Goal: Task Accomplishment & Management: Complete application form

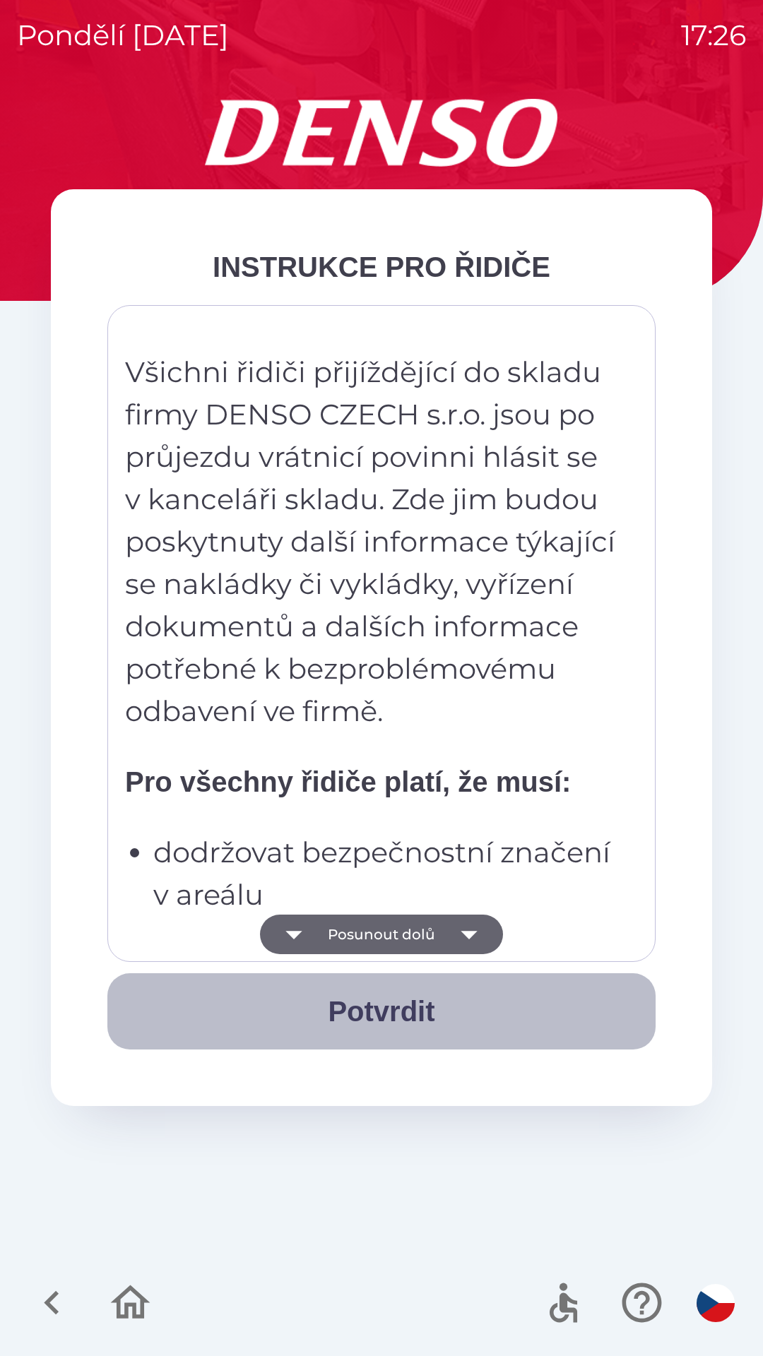
click at [398, 1014] on button "Potvrdit" at bounding box center [381, 1011] width 548 height 76
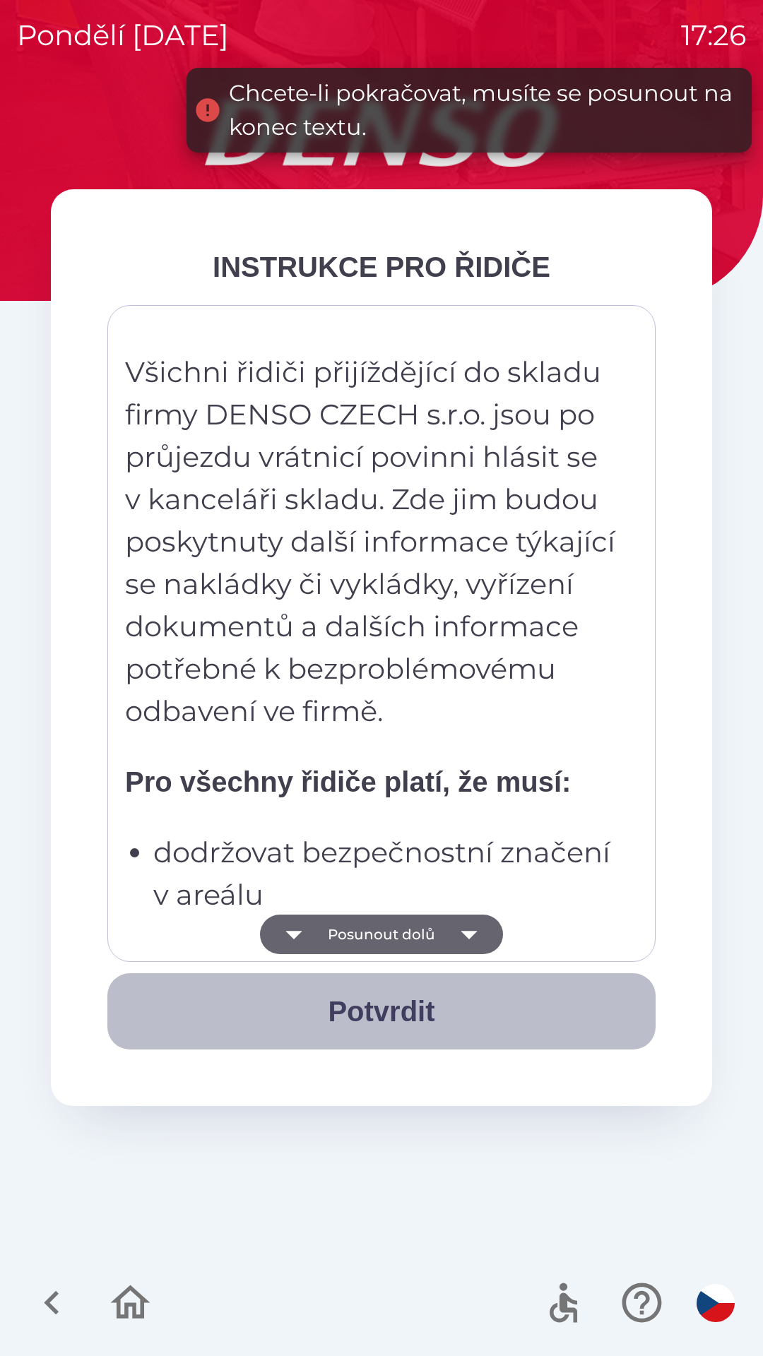
click at [378, 1014] on button "Potvrdit" at bounding box center [381, 1011] width 548 height 76
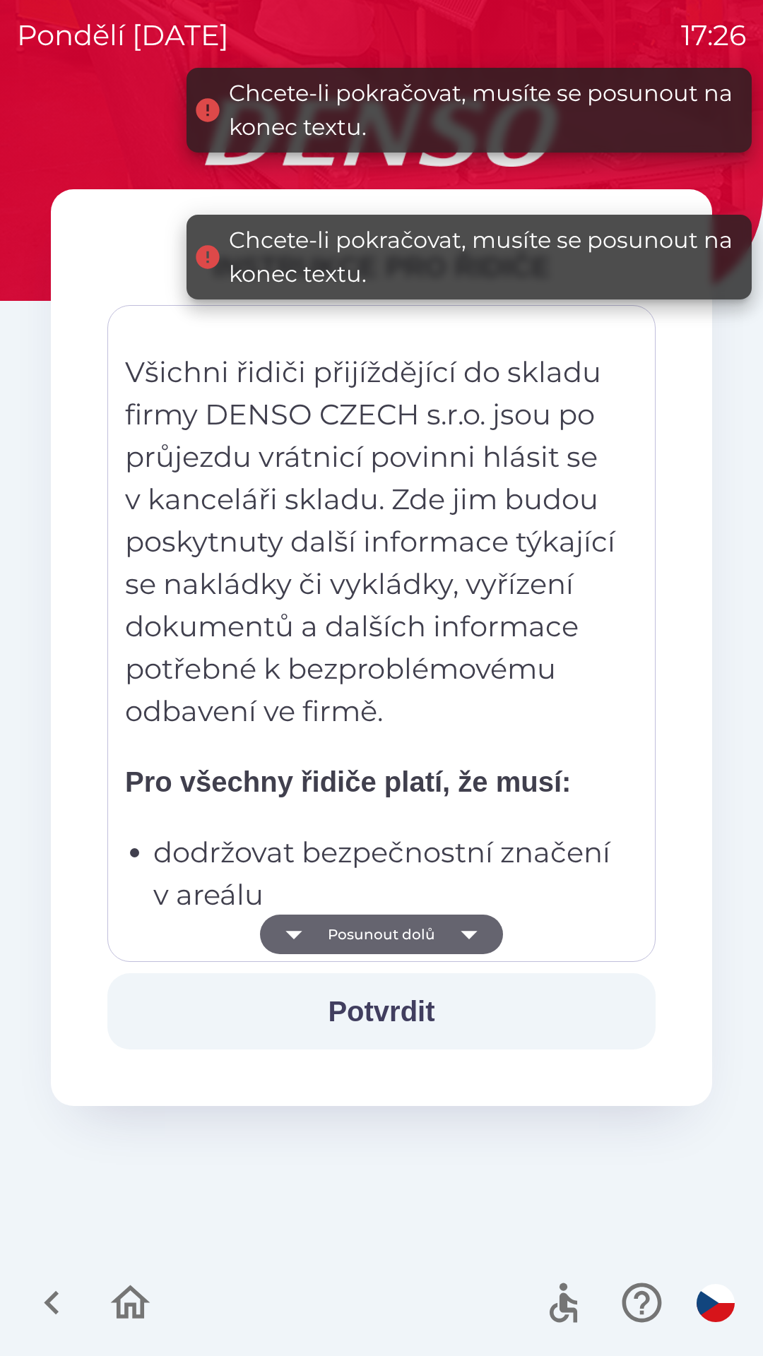
click at [395, 939] on button "Posunout dolů" at bounding box center [381, 934] width 243 height 40
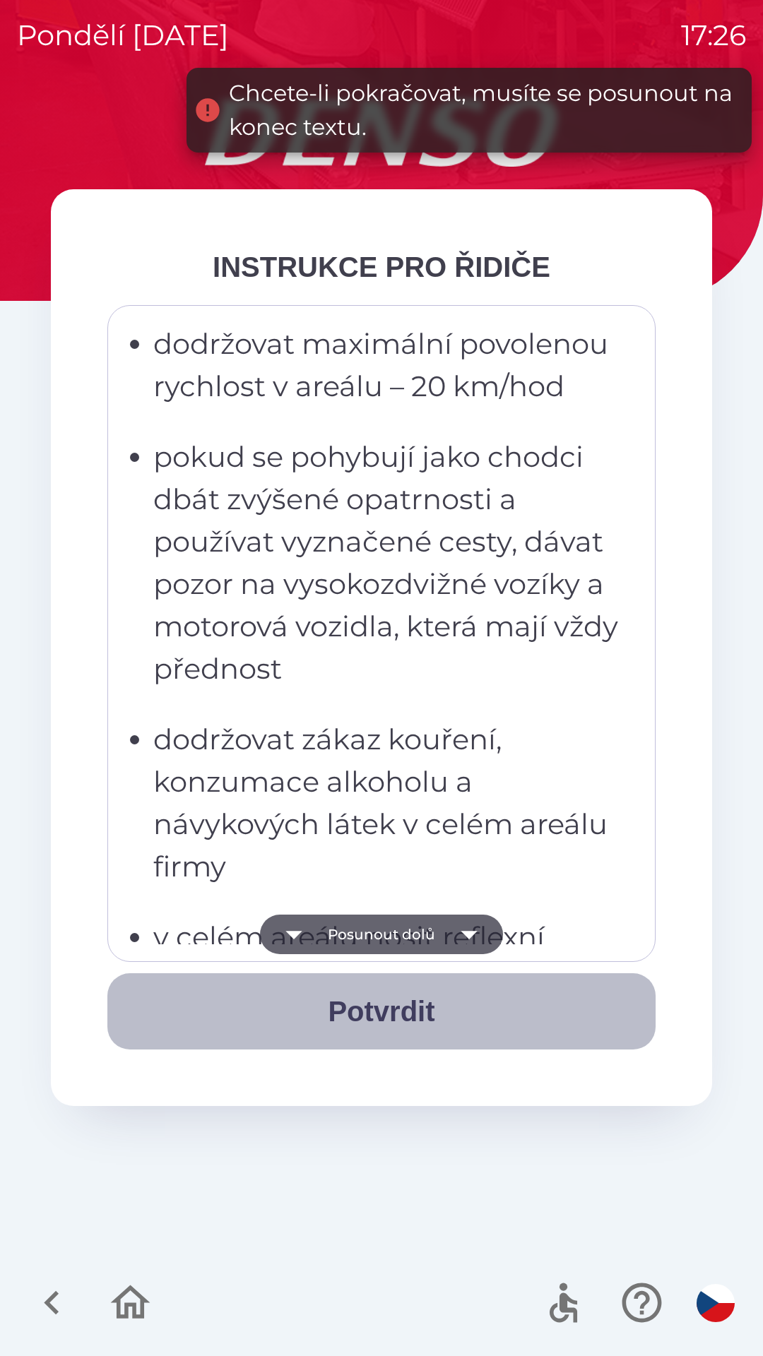
click at [386, 1011] on button "Potvrdit" at bounding box center [381, 1011] width 548 height 76
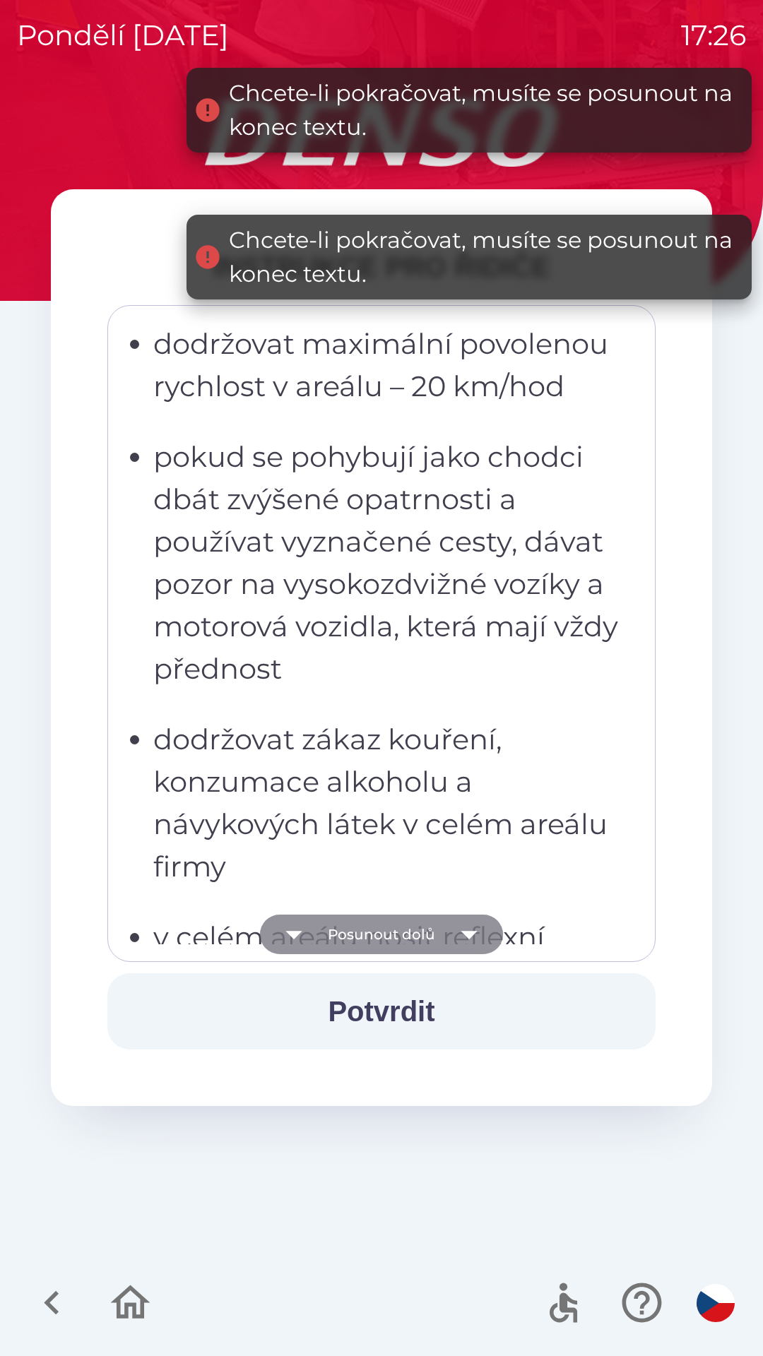
click at [384, 930] on button "Posunout dolů" at bounding box center [381, 934] width 243 height 40
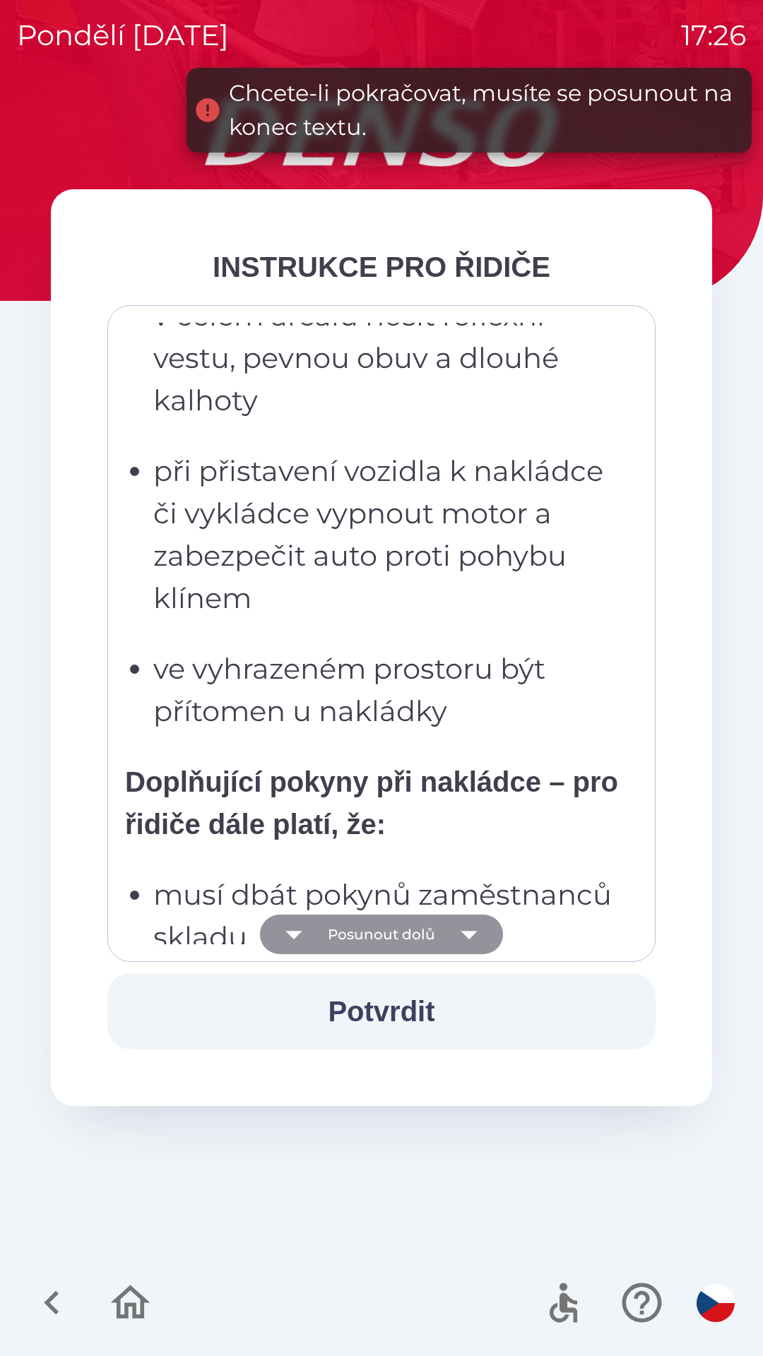
click at [482, 931] on icon "button" at bounding box center [469, 934] width 40 height 40
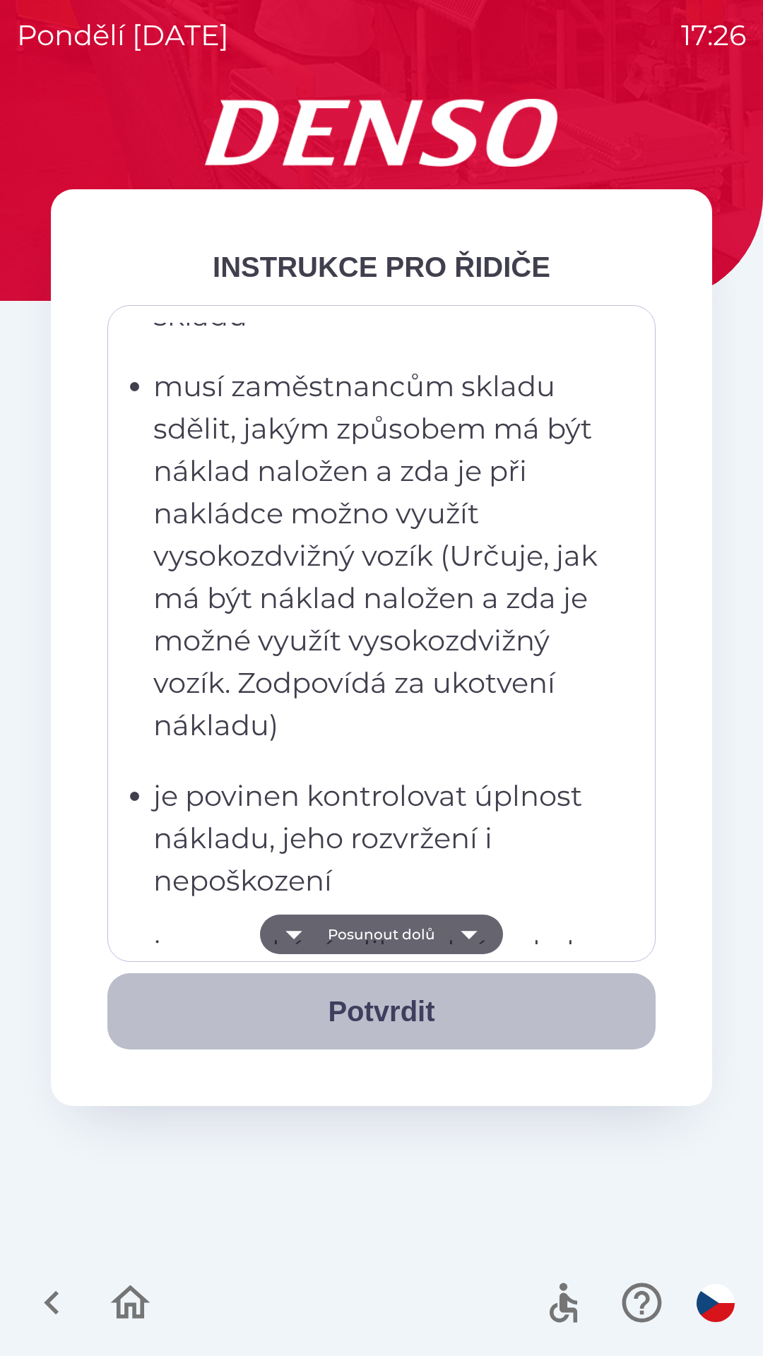
click at [394, 1010] on button "Potvrdit" at bounding box center [381, 1011] width 548 height 76
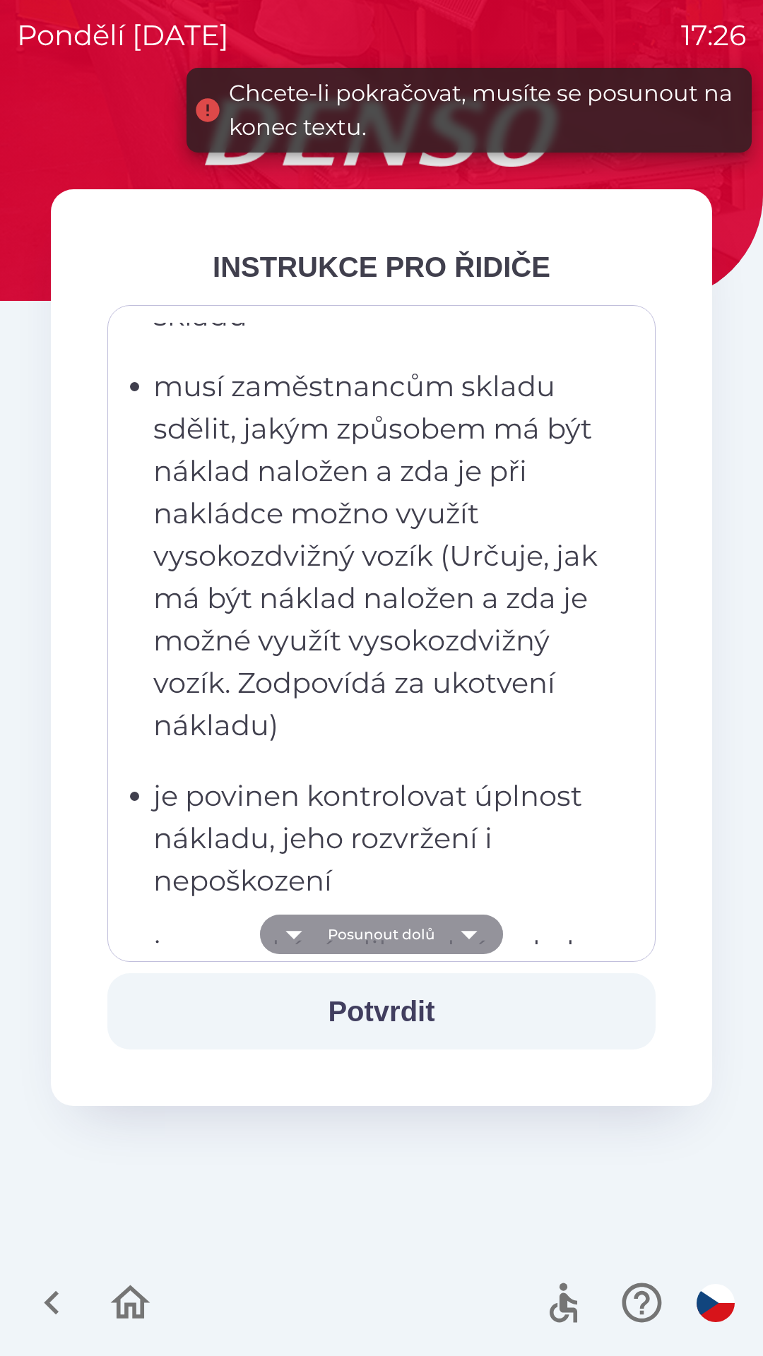
click at [460, 937] on icon "button" at bounding box center [469, 934] width 40 height 40
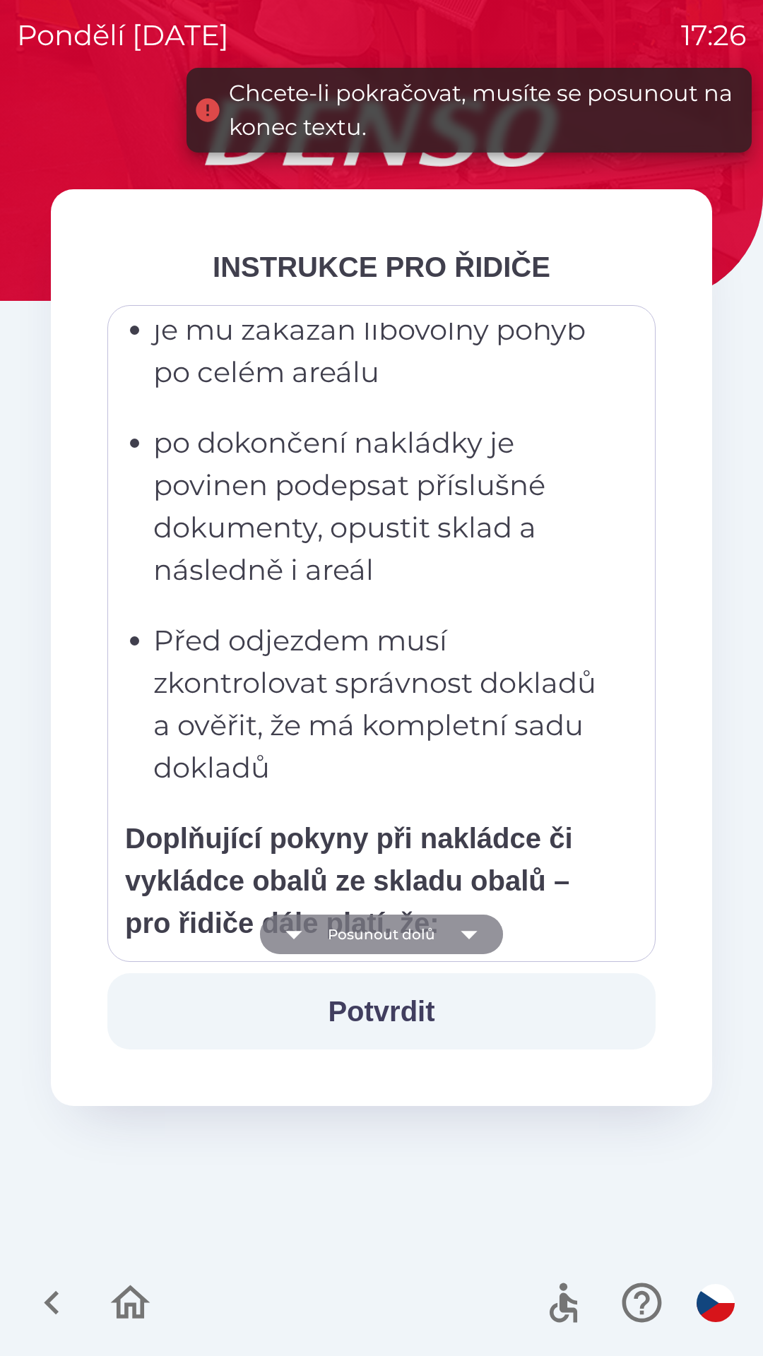
click at [473, 931] on icon "button" at bounding box center [468, 935] width 16 height 8
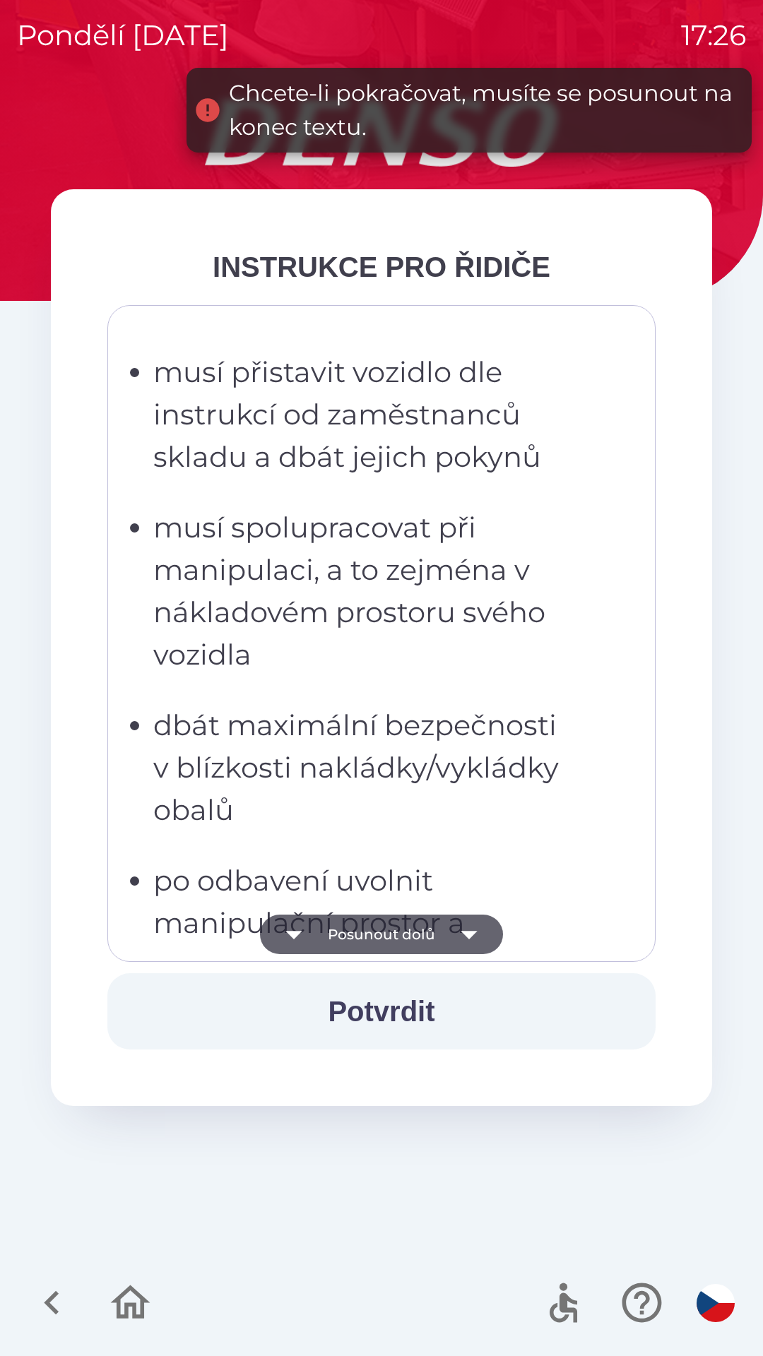
click at [478, 924] on icon "button" at bounding box center [469, 934] width 40 height 40
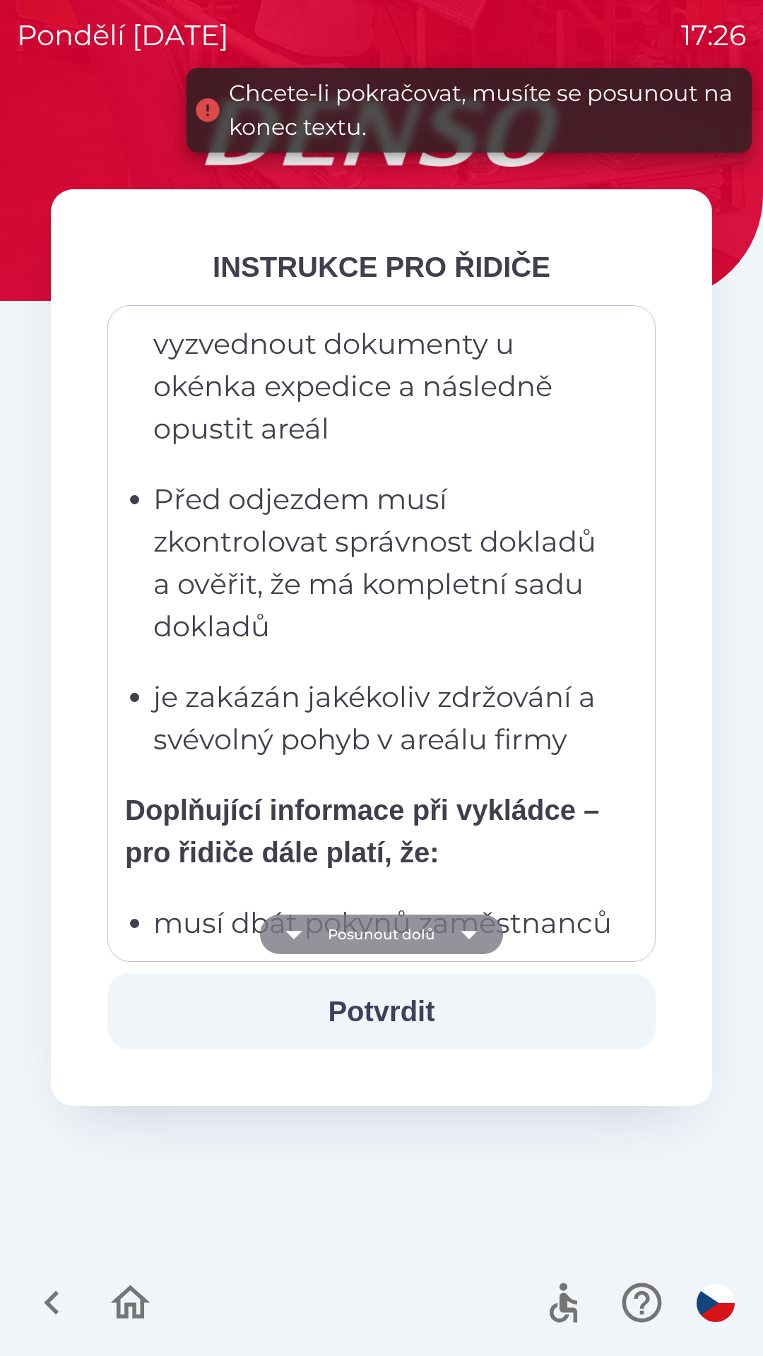
click at [487, 933] on icon "button" at bounding box center [469, 934] width 40 height 40
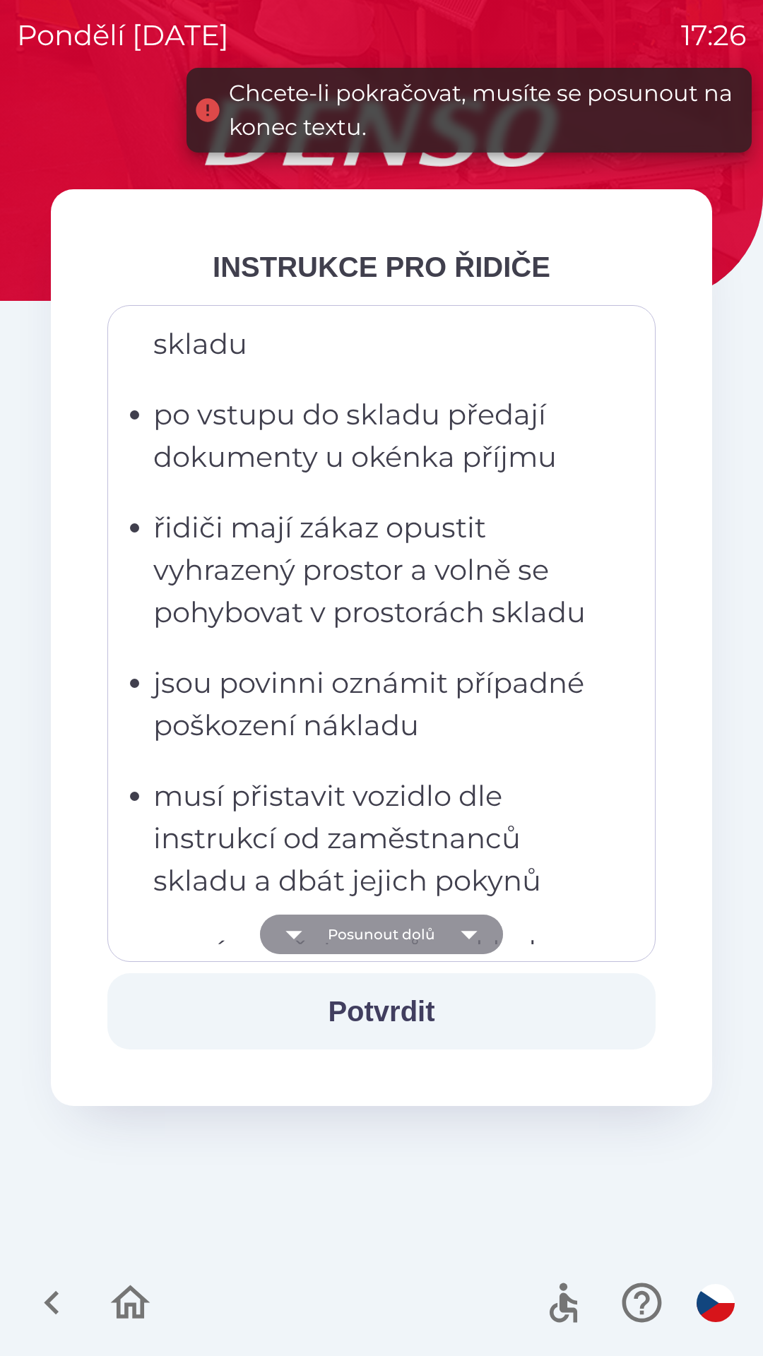
click at [477, 929] on icon "button" at bounding box center [469, 934] width 40 height 40
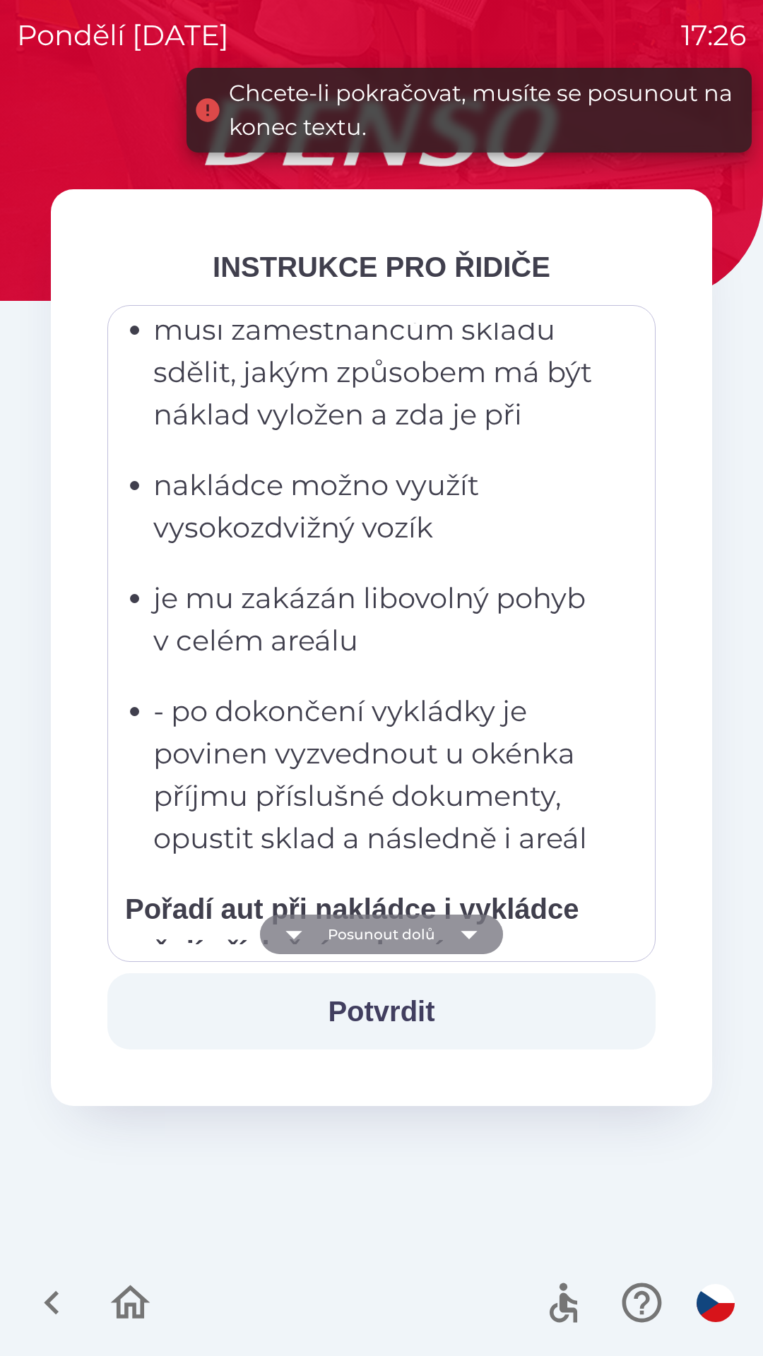
click at [486, 928] on icon "button" at bounding box center [469, 934] width 40 height 40
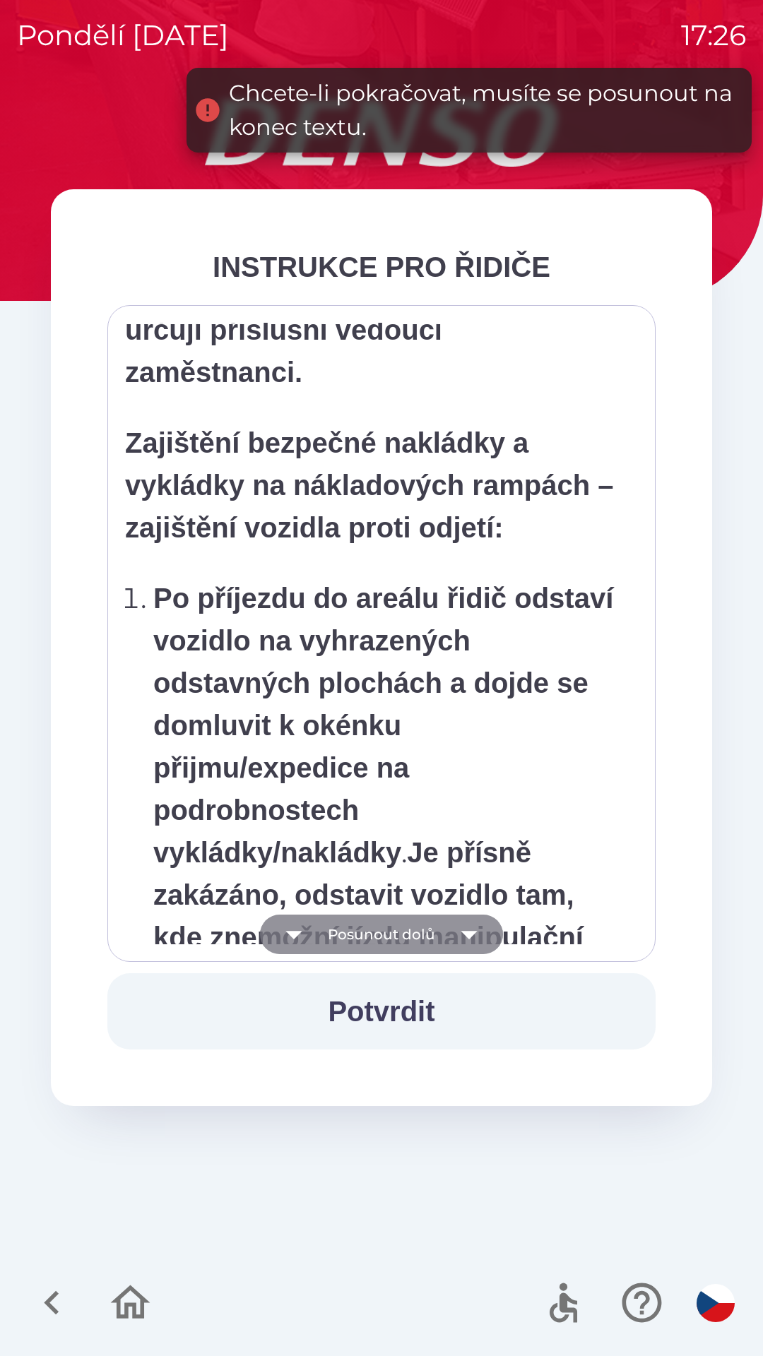
click at [479, 924] on icon "button" at bounding box center [469, 934] width 40 height 40
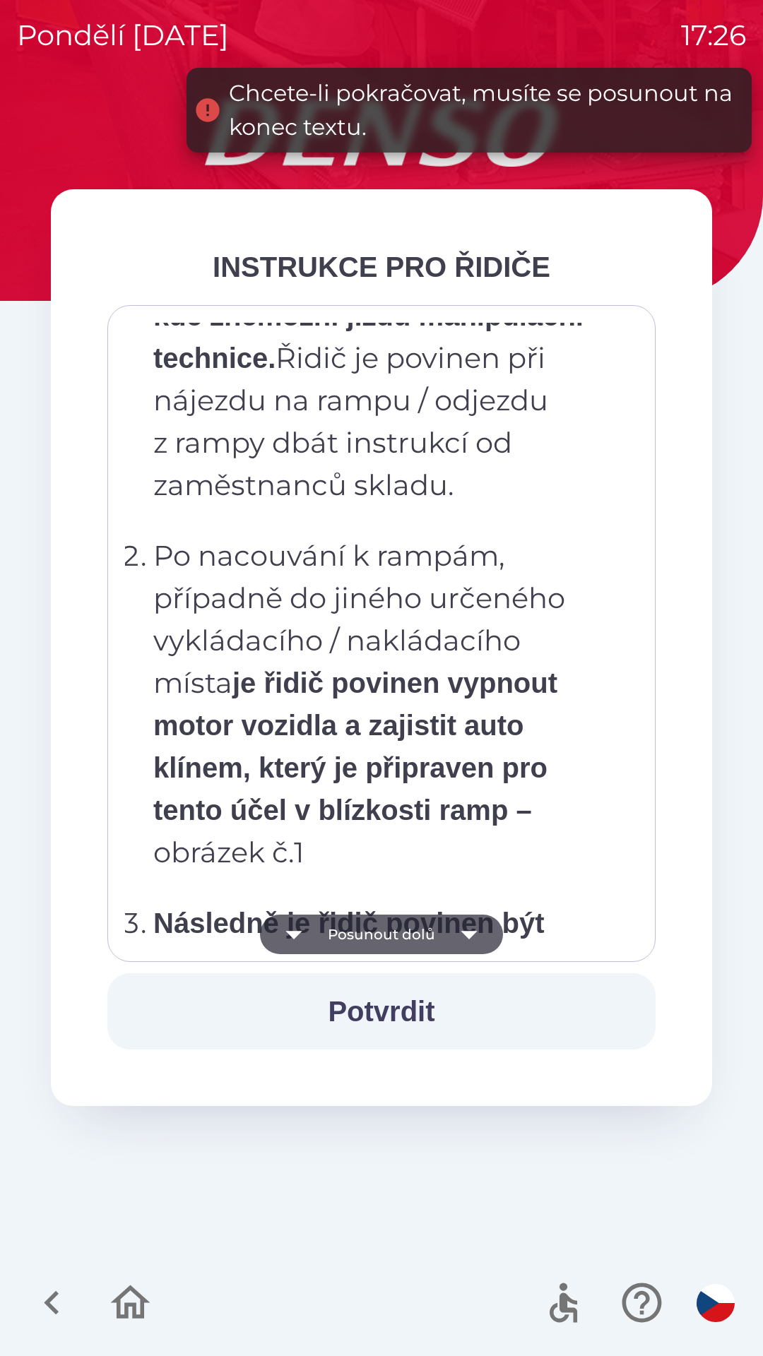
click at [479, 925] on icon "button" at bounding box center [469, 934] width 40 height 40
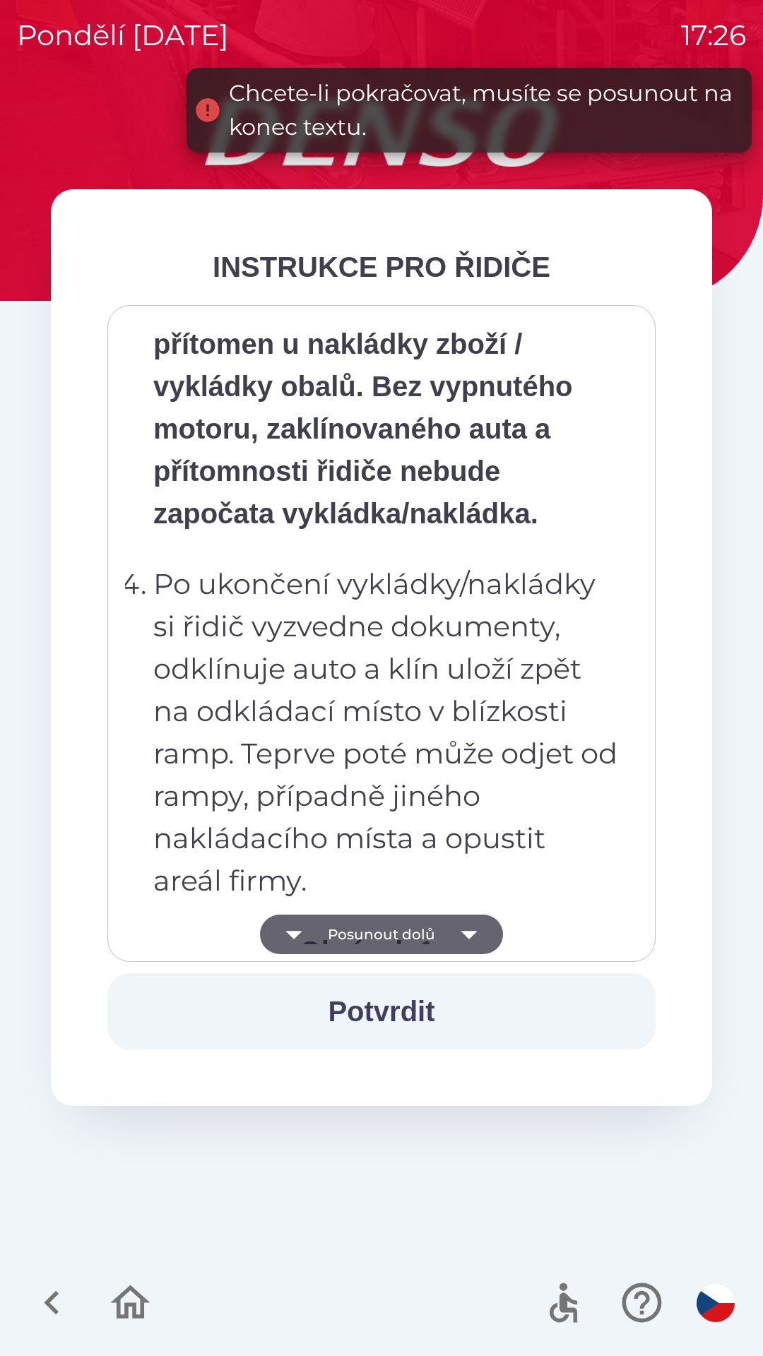
click at [477, 929] on icon "button" at bounding box center [469, 934] width 40 height 40
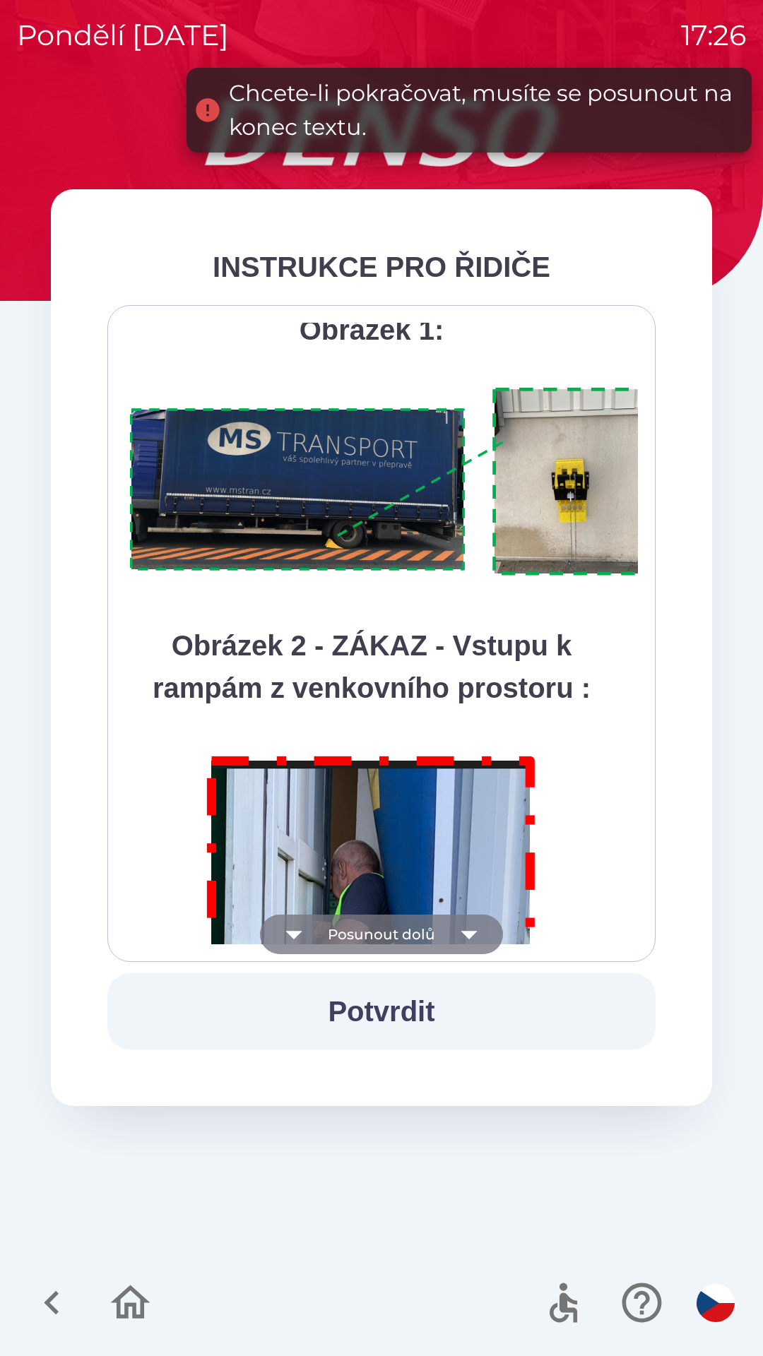
click at [480, 928] on icon "button" at bounding box center [469, 934] width 40 height 40
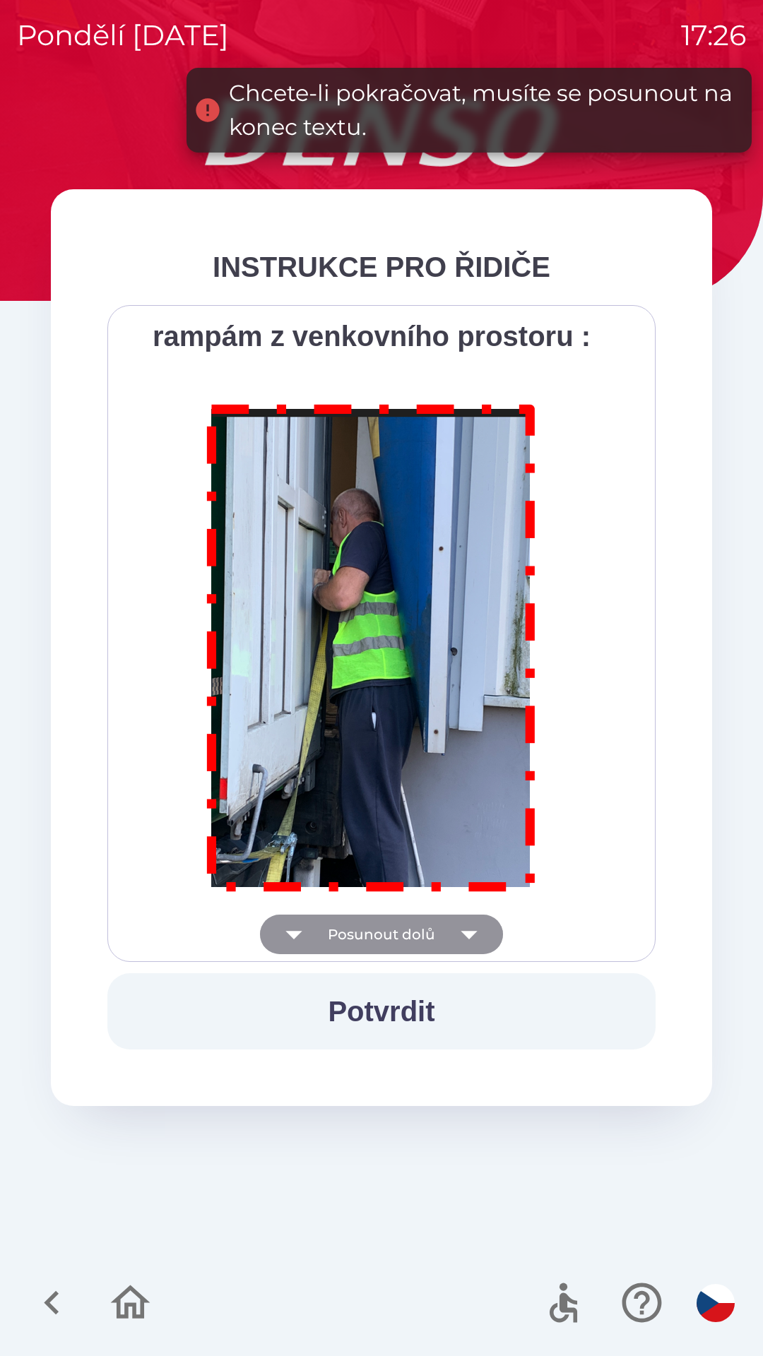
click at [481, 929] on div "Všichni řidiči přijíždějící do skladu firmy DENSO CZECH s.r.o. jsou po průjezdu…" at bounding box center [381, 633] width 513 height 621
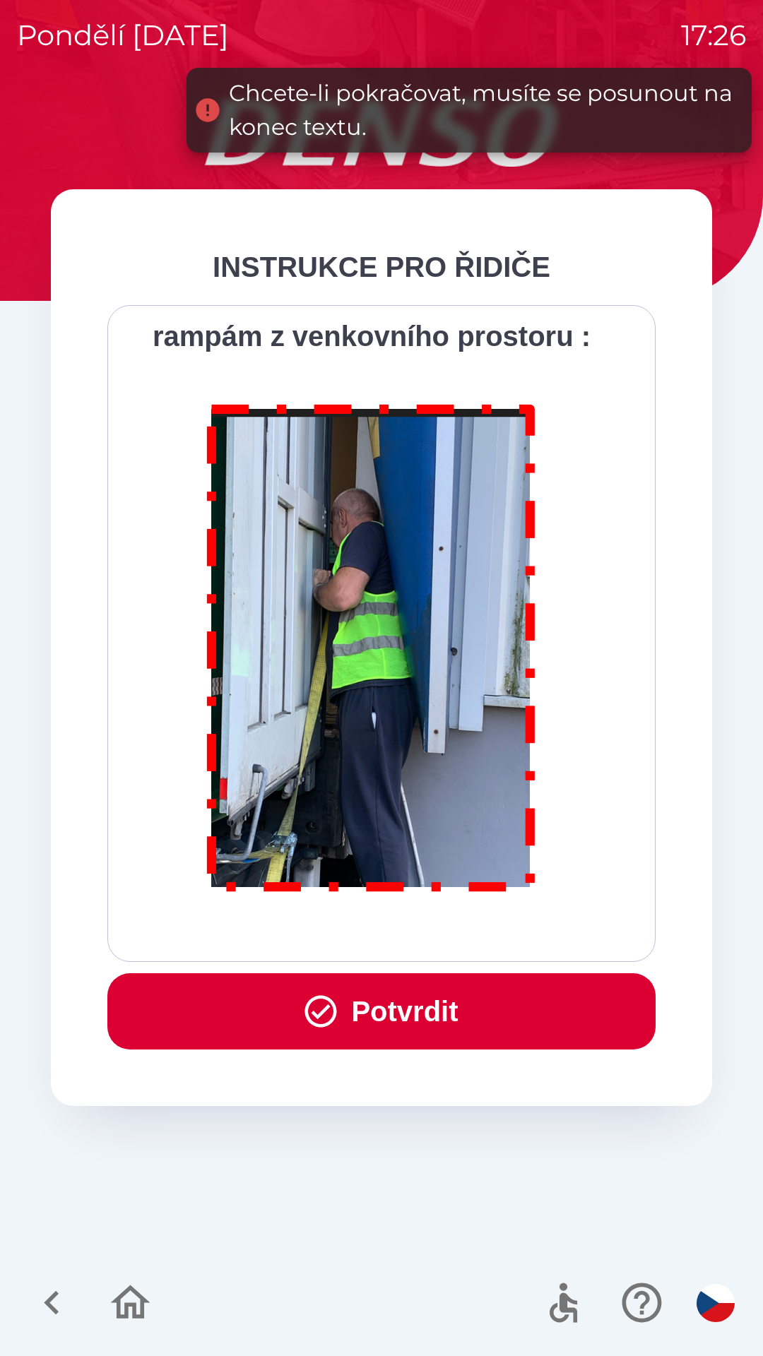
click at [484, 926] on div "Všichni řidiči přijíždějící do skladu firmy DENSO CZECH s.r.o. jsou po průjezdu…" at bounding box center [381, 633] width 513 height 621
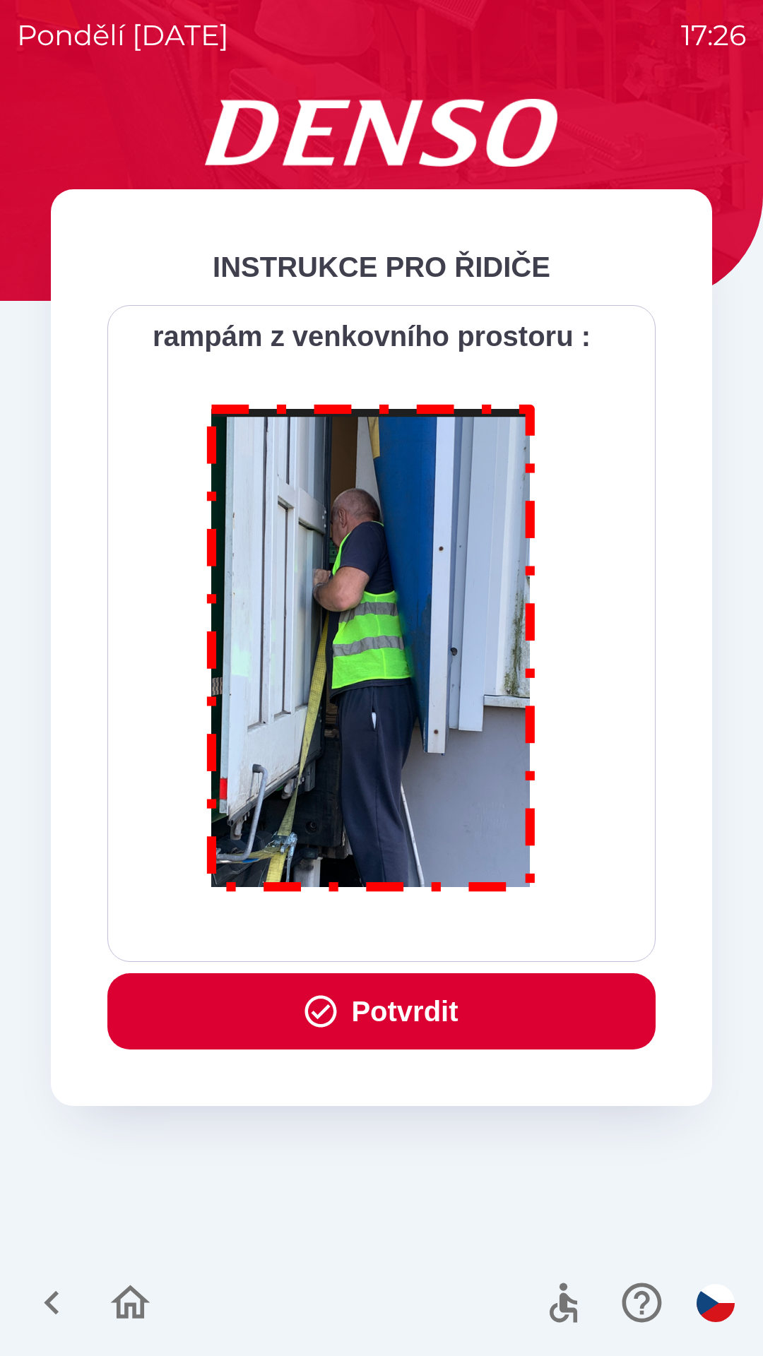
click at [479, 980] on button "Potvrdit" at bounding box center [381, 1011] width 548 height 76
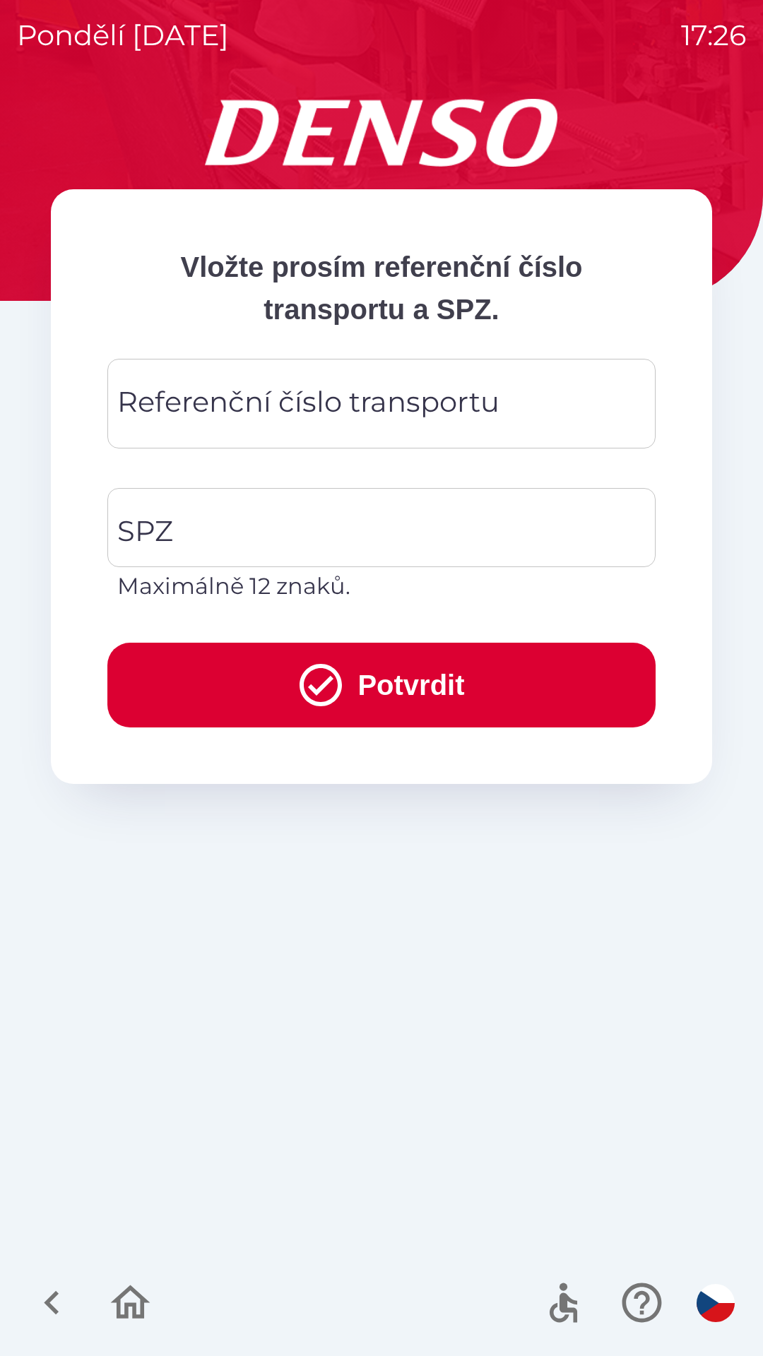
click at [263, 401] on div "Referenční číslo transportu Referenční číslo transportu" at bounding box center [381, 404] width 548 height 90
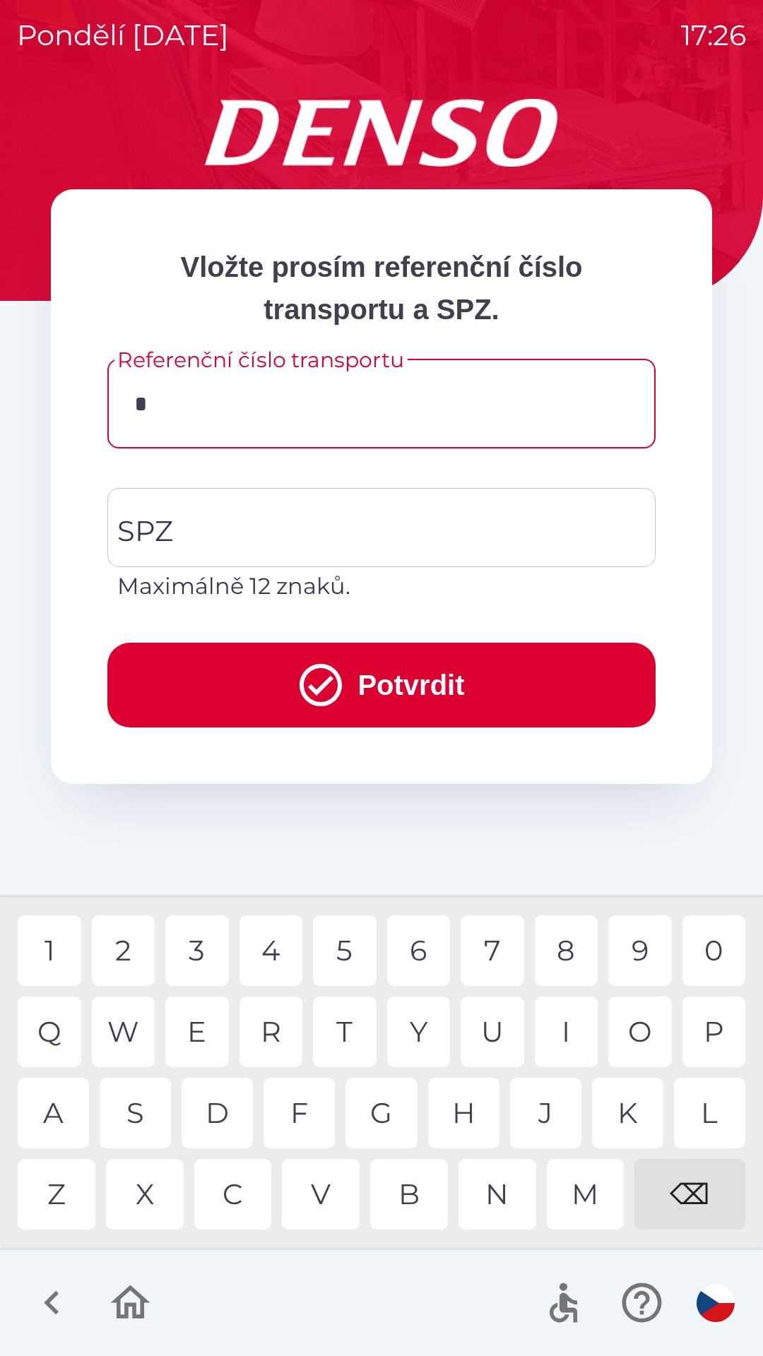
click at [198, 936] on div "3" at bounding box center [197, 950] width 64 height 71
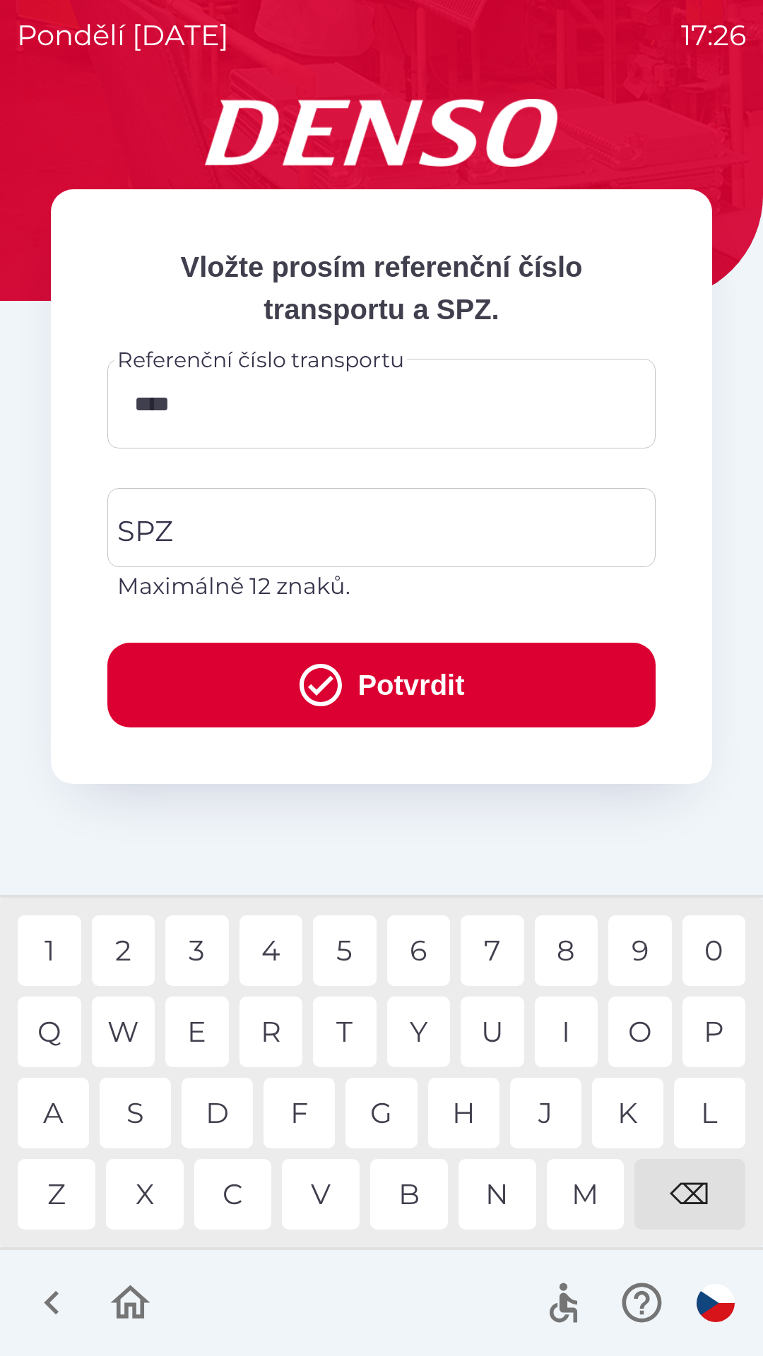
click at [567, 950] on div "8" at bounding box center [567, 950] width 64 height 71
type input "******"
click at [717, 933] on div "0" at bounding box center [714, 950] width 64 height 71
click at [158, 532] on div "SPZ SPZ Maximálně 12 znaků." at bounding box center [381, 545] width 548 height 115
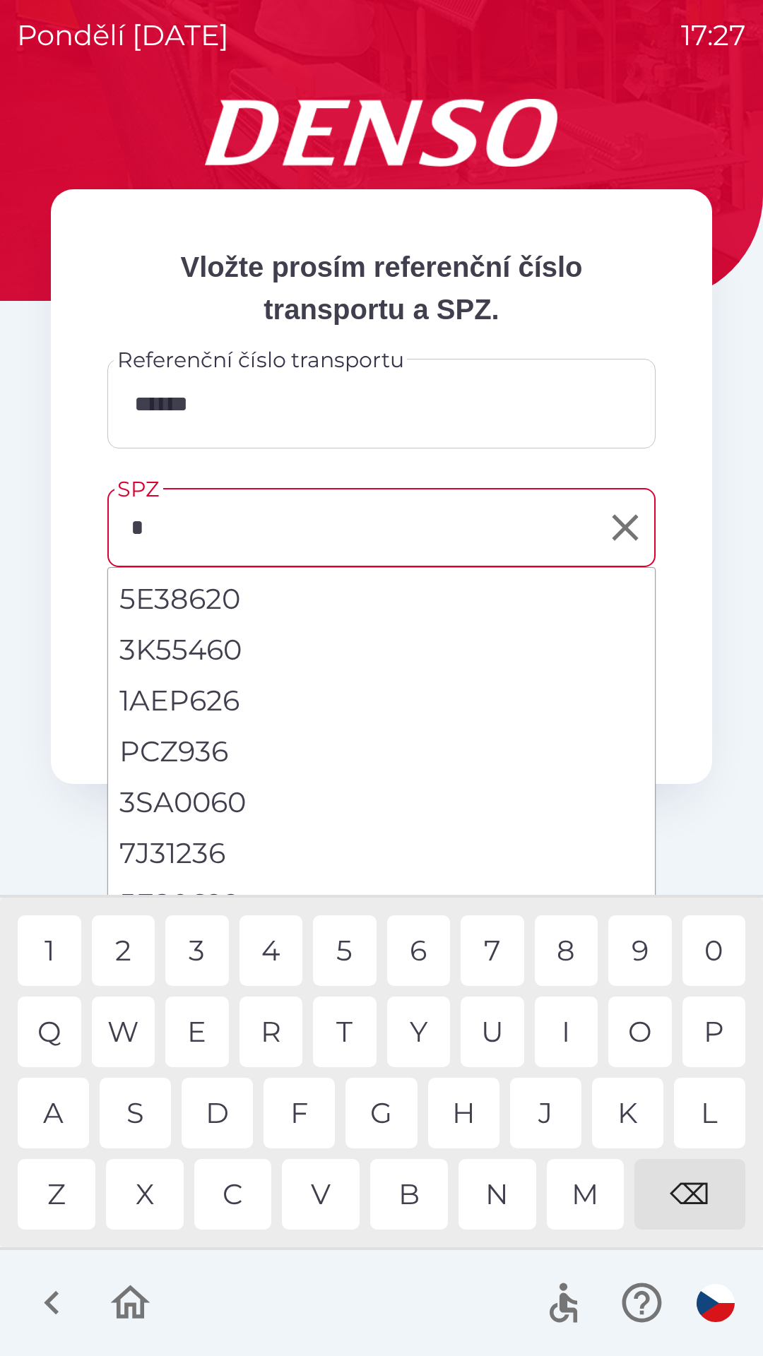
click at [410, 948] on div "6" at bounding box center [419, 950] width 64 height 71
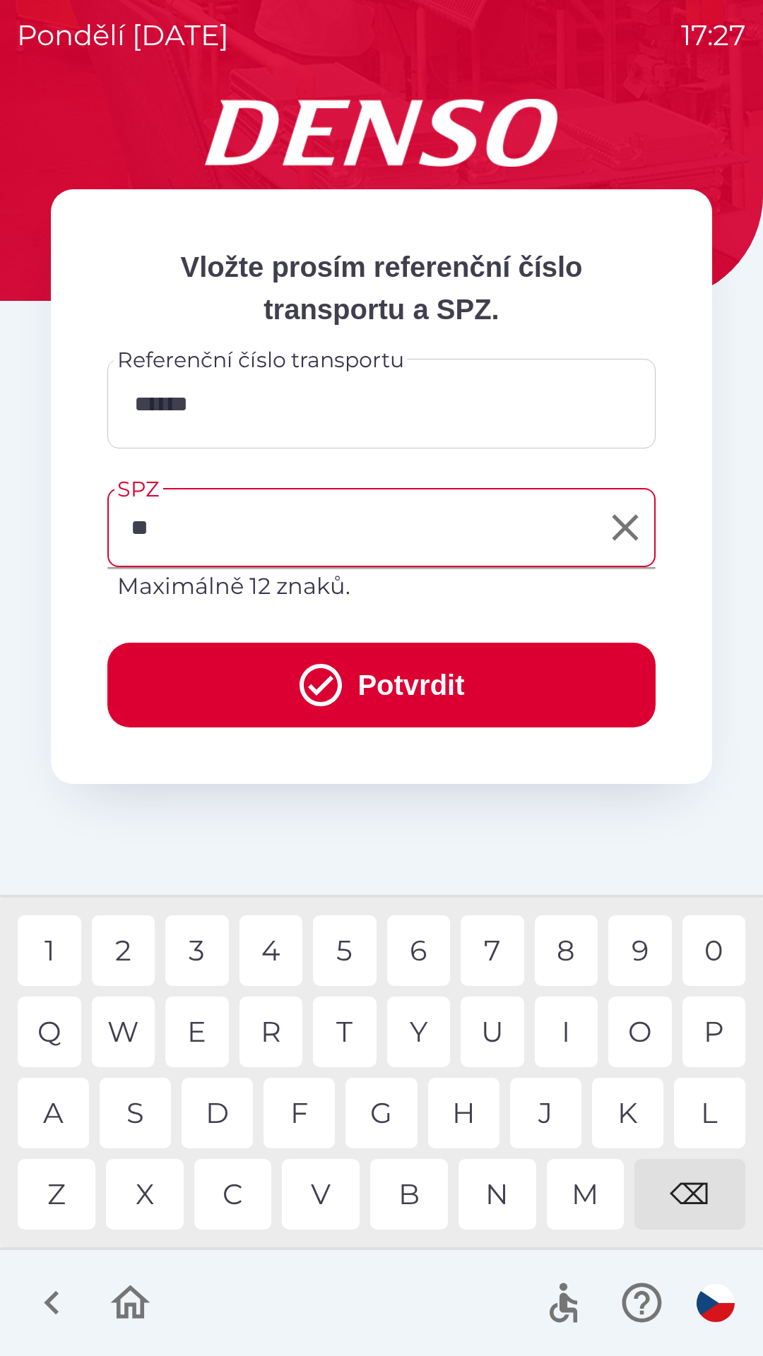
click at [199, 1025] on div "E" at bounding box center [197, 1031] width 64 height 71
click at [631, 945] on div "9" at bounding box center [640, 950] width 64 height 71
click at [133, 946] on div "2" at bounding box center [124, 950] width 64 height 71
click at [704, 948] on div "0" at bounding box center [714, 950] width 64 height 71
click at [419, 938] on div "6" at bounding box center [419, 950] width 64 height 71
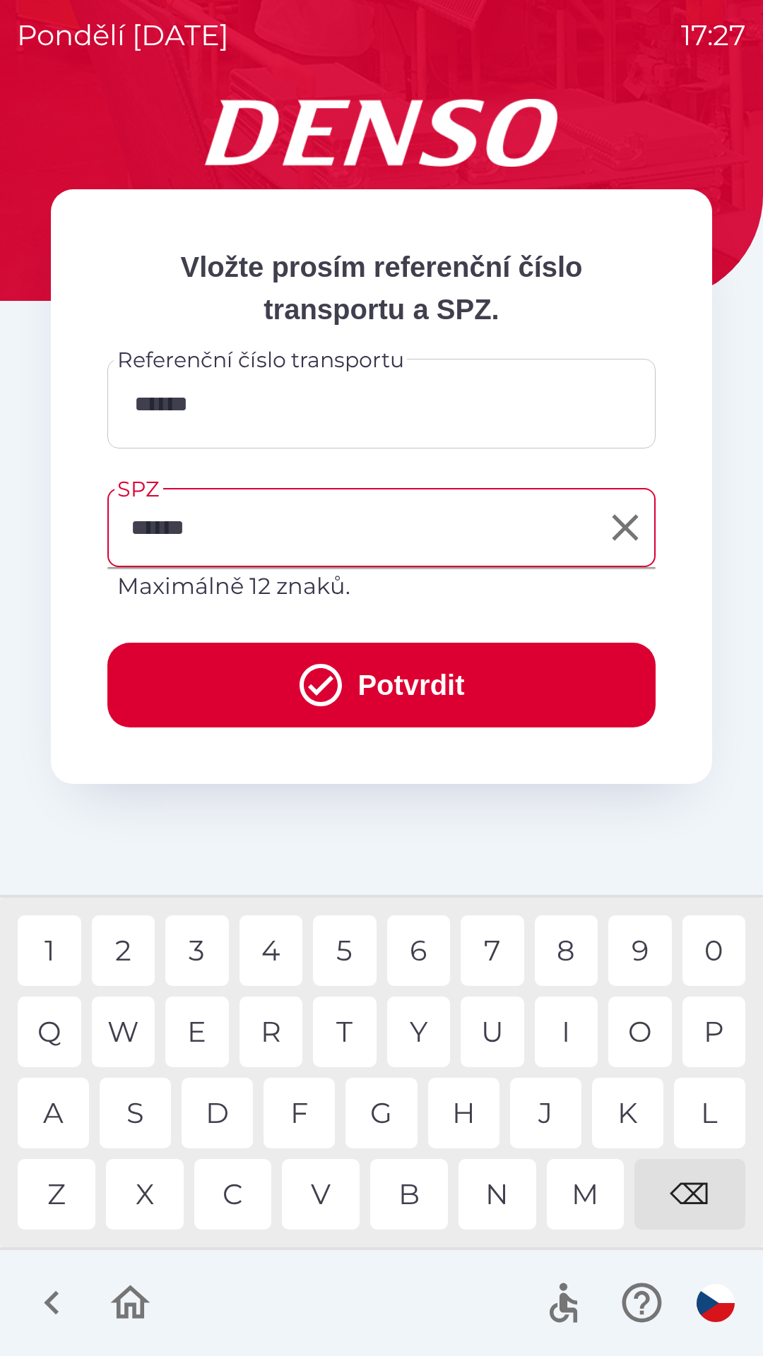
type input "*******"
click at [700, 939] on div "0" at bounding box center [714, 950] width 64 height 71
click at [385, 685] on button "Potvrdit" at bounding box center [381, 685] width 548 height 85
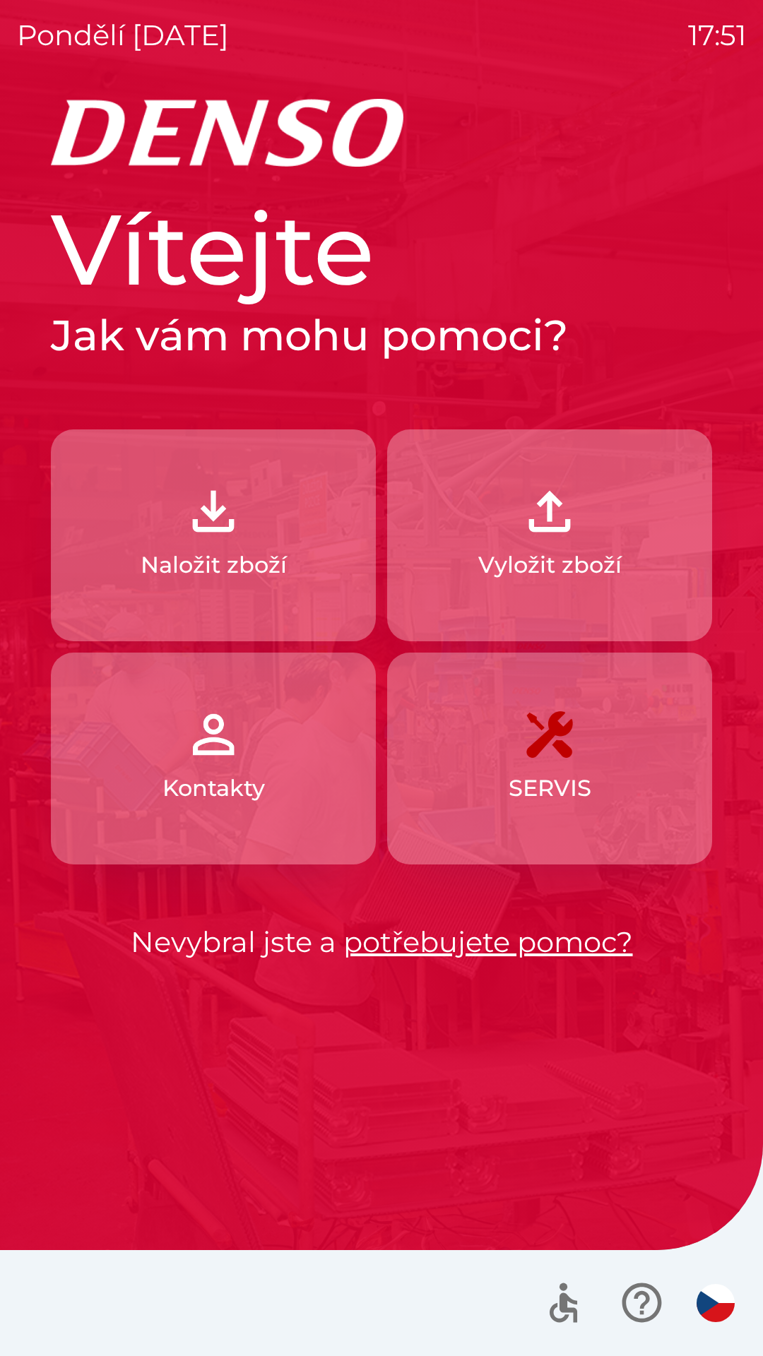
click at [267, 581] on p "Naložit zboží" at bounding box center [214, 565] width 146 height 34
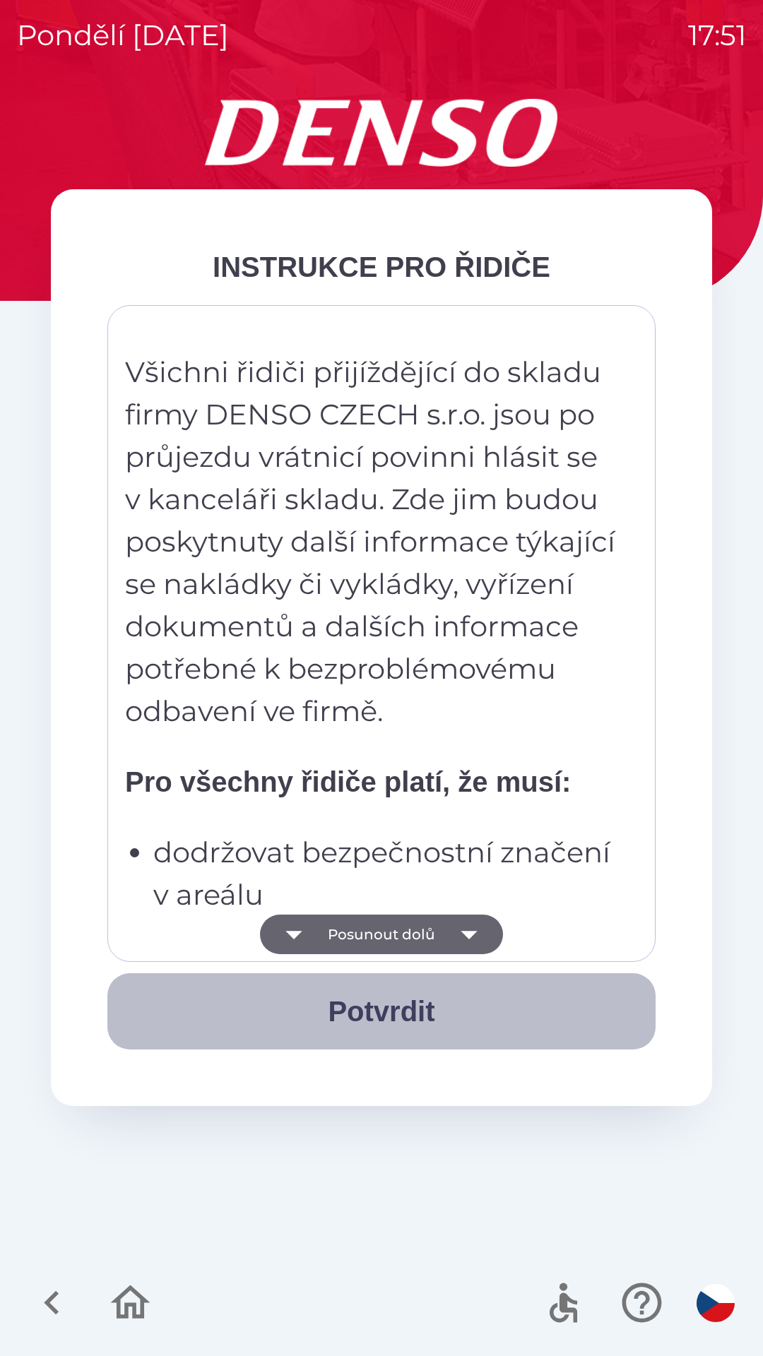
click at [407, 1004] on button "Potvrdit" at bounding box center [381, 1011] width 548 height 76
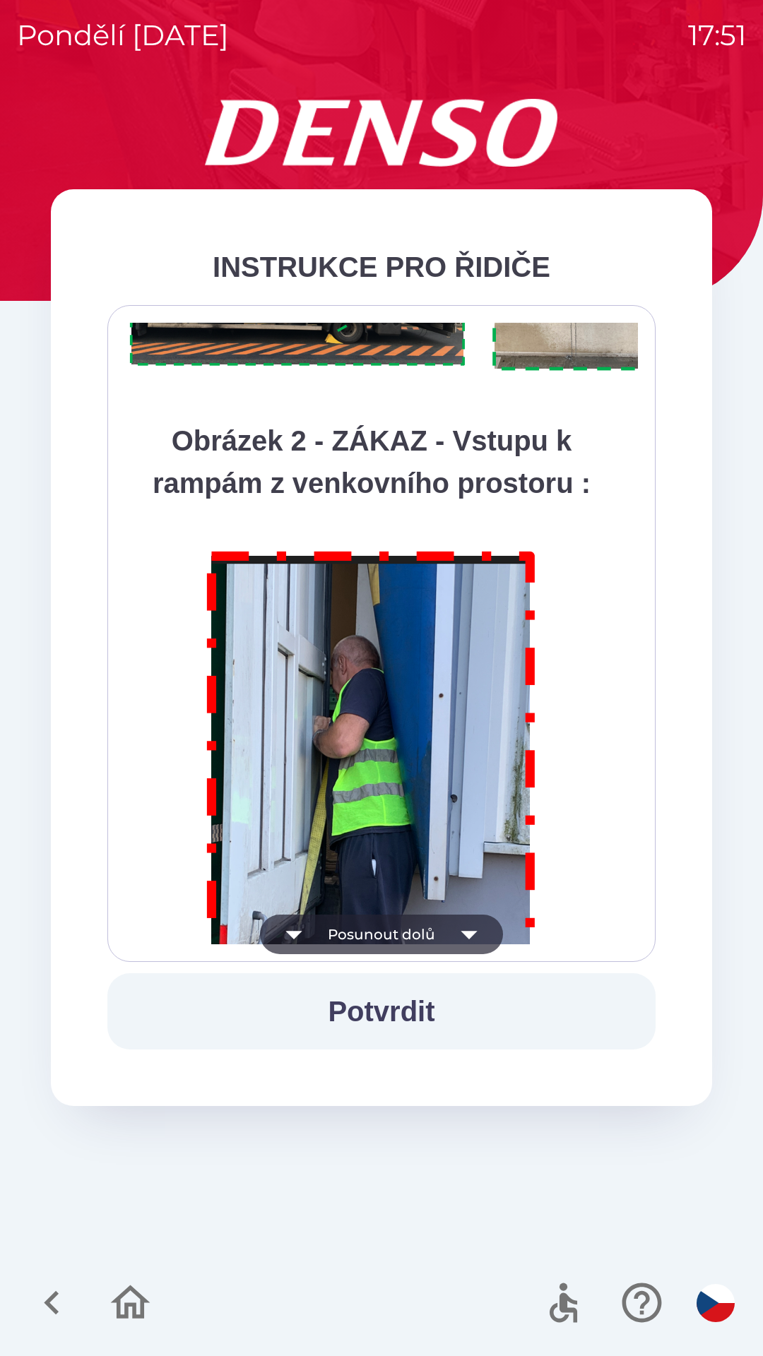
scroll to position [7935, 0]
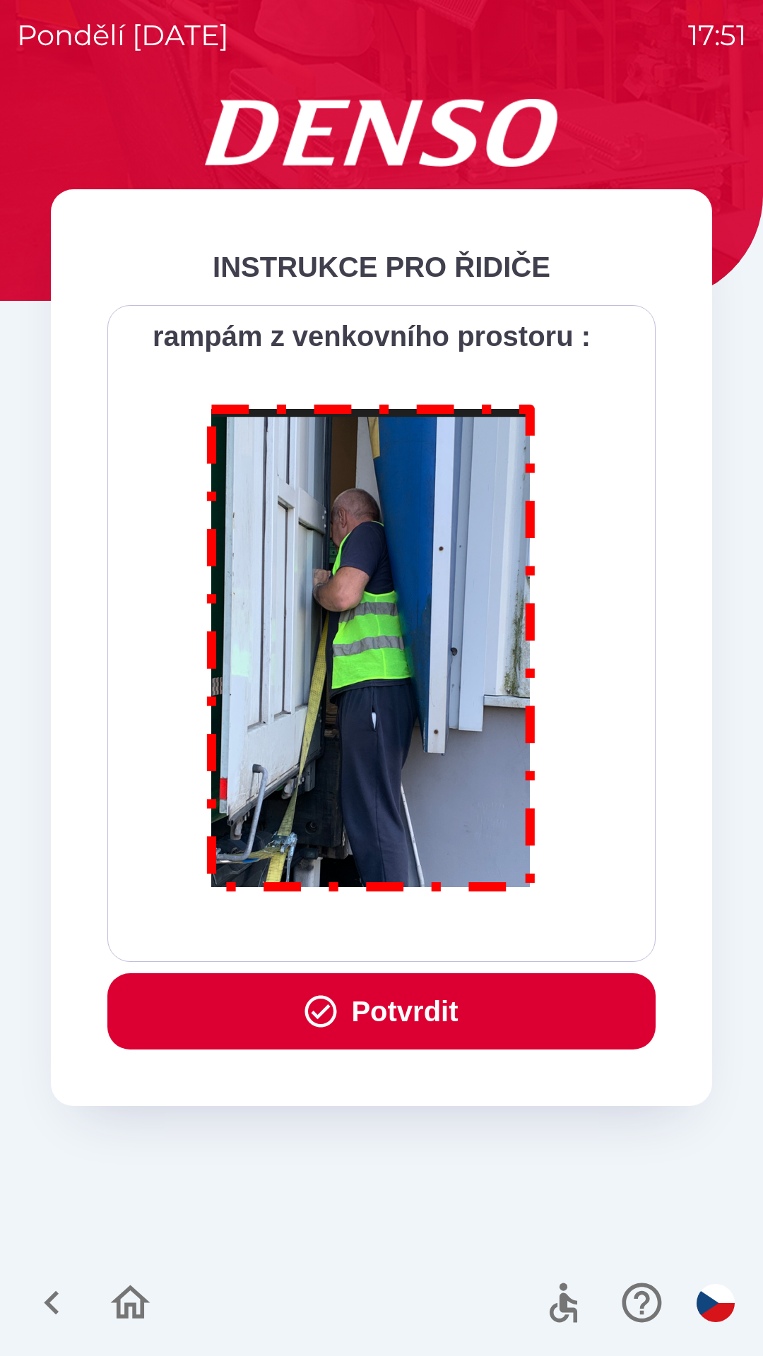
click at [423, 1015] on button "Potvrdit" at bounding box center [381, 1011] width 548 height 76
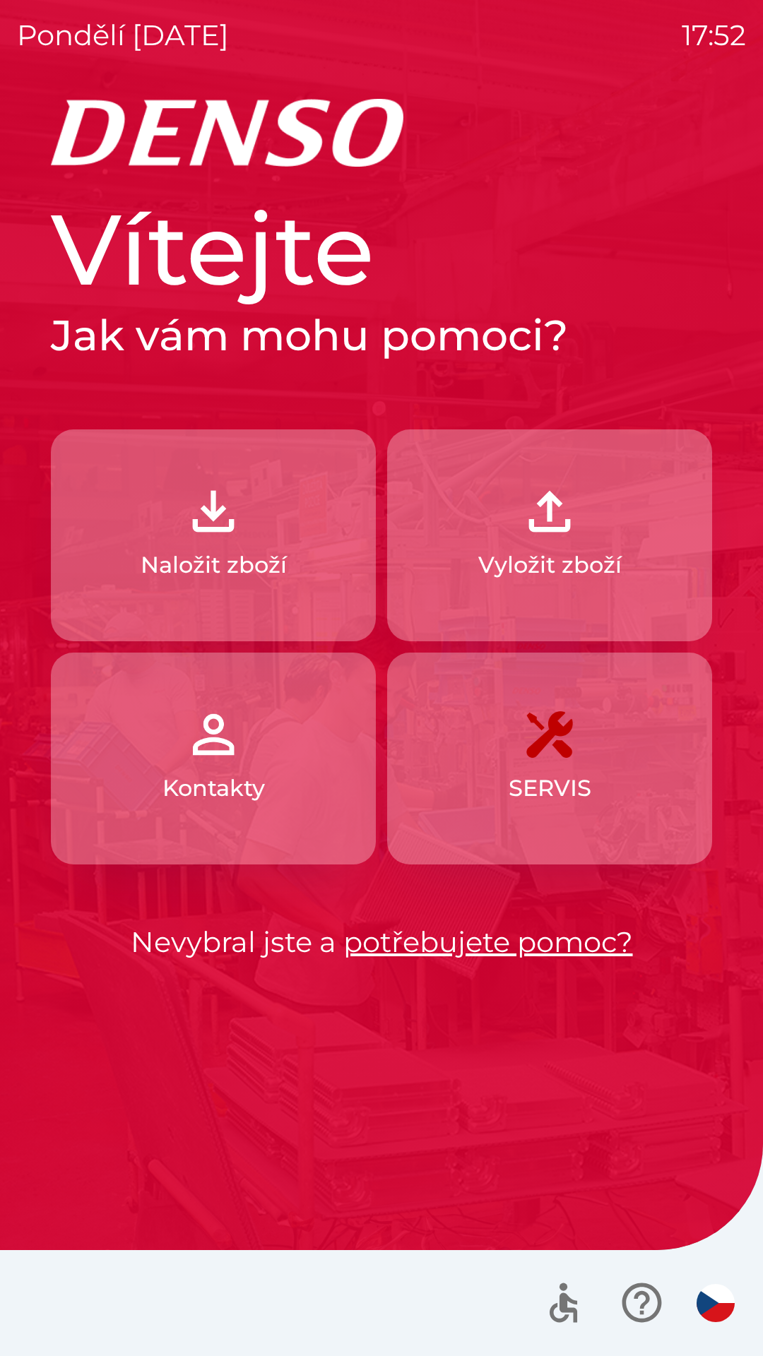
click at [277, 568] on p "Naložit zboží" at bounding box center [214, 565] width 146 height 34
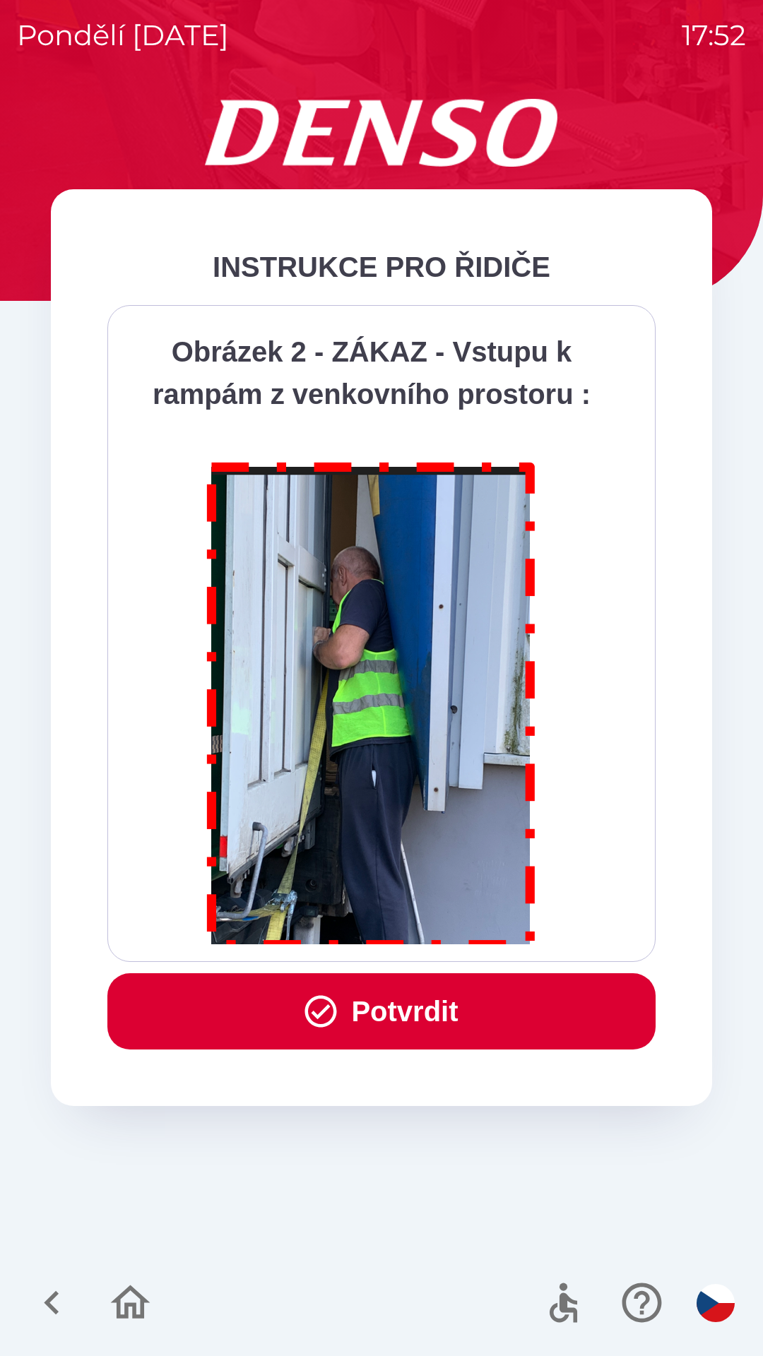
scroll to position [7935, 0]
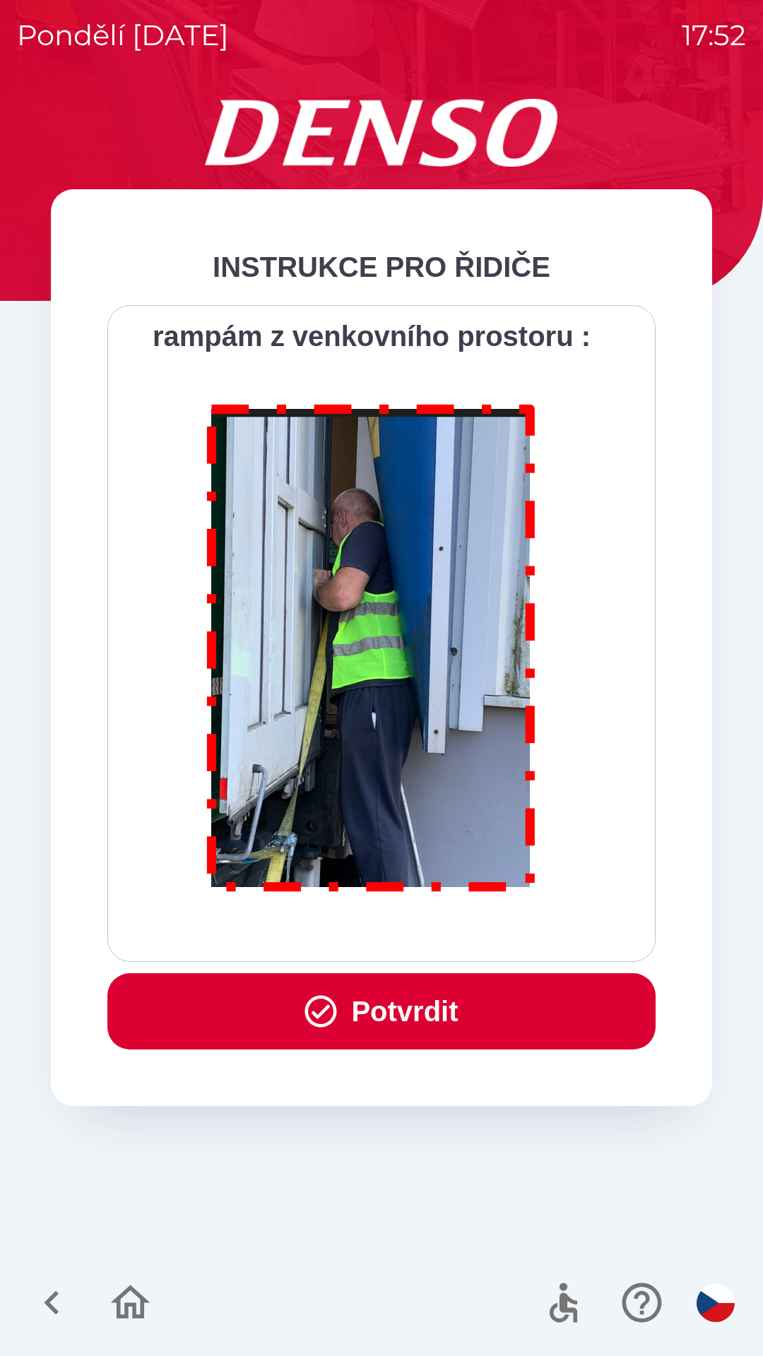
click at [412, 1008] on button "Potvrdit" at bounding box center [381, 1011] width 548 height 76
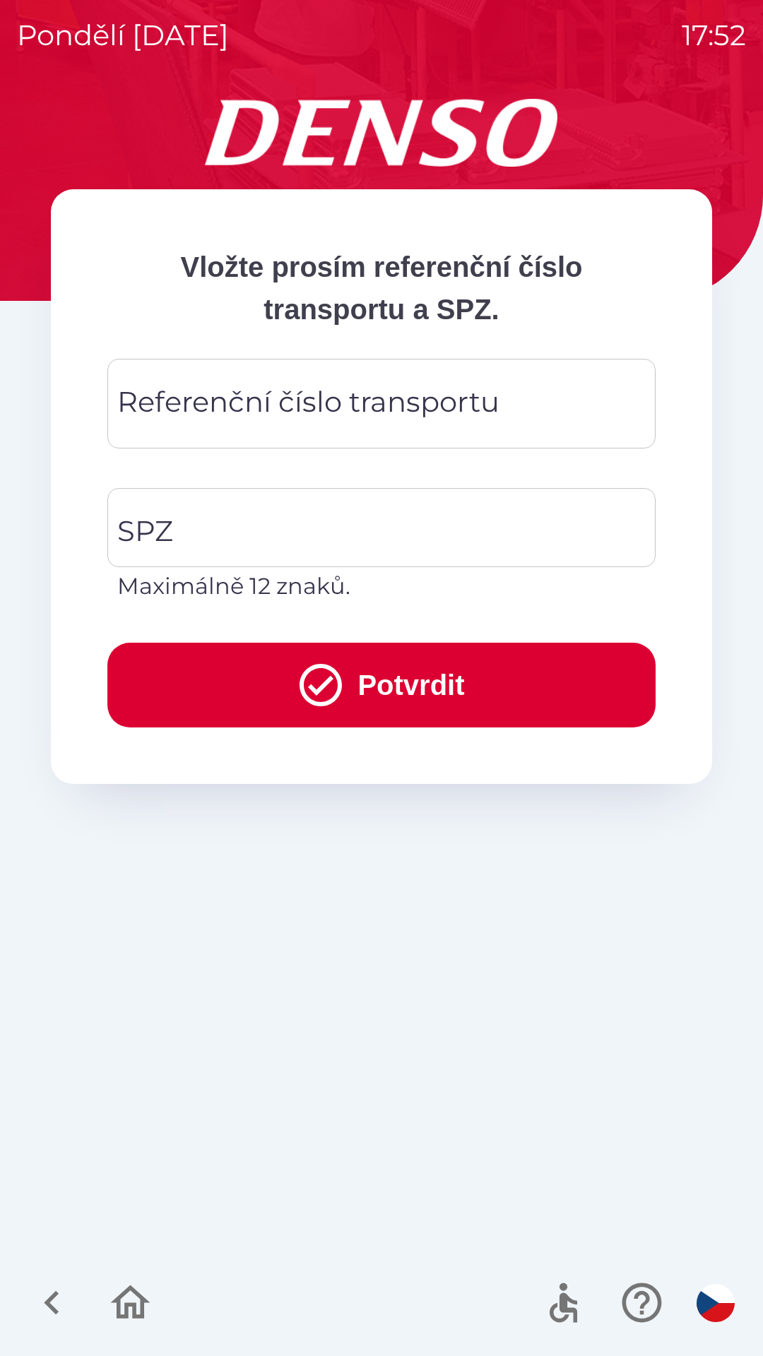
click at [549, 398] on input "Referenční číslo transportu" at bounding box center [381, 404] width 514 height 56
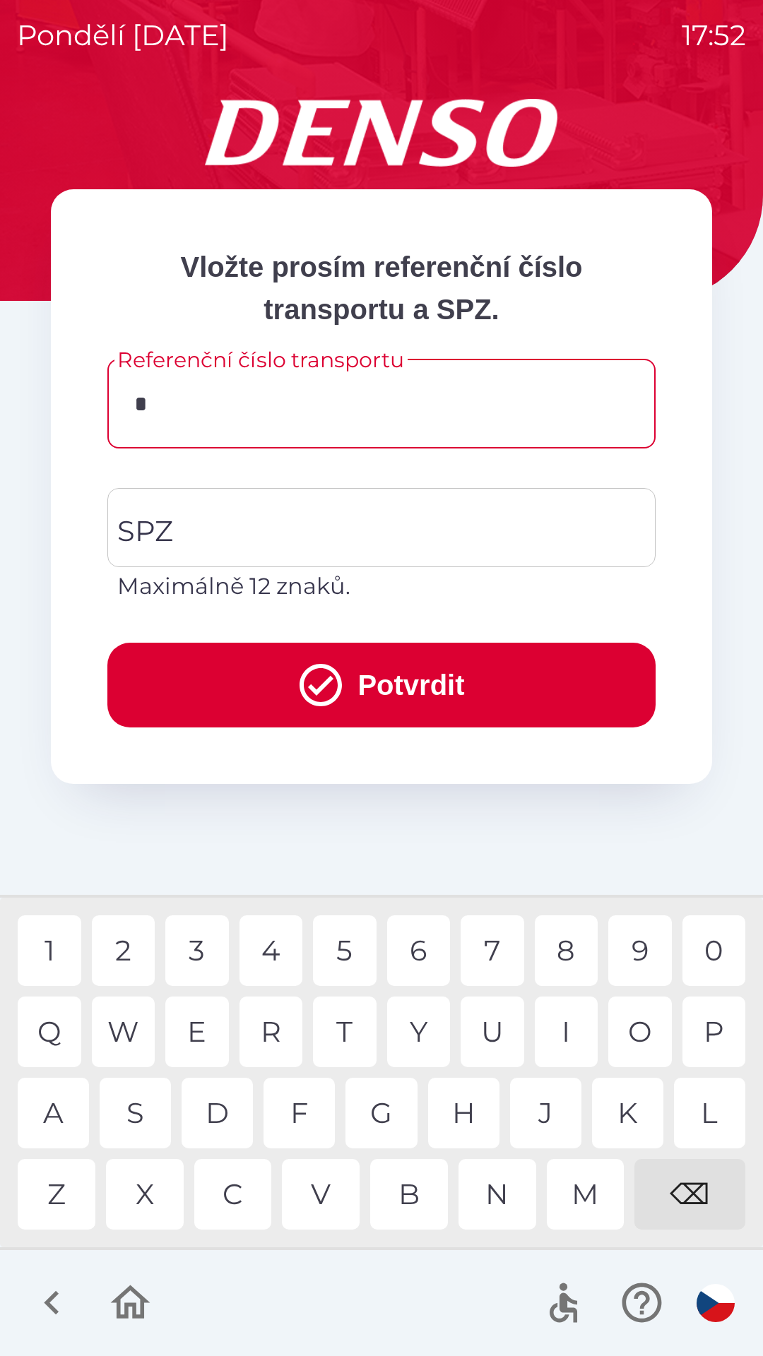
click at [344, 941] on div "5" at bounding box center [345, 950] width 64 height 71
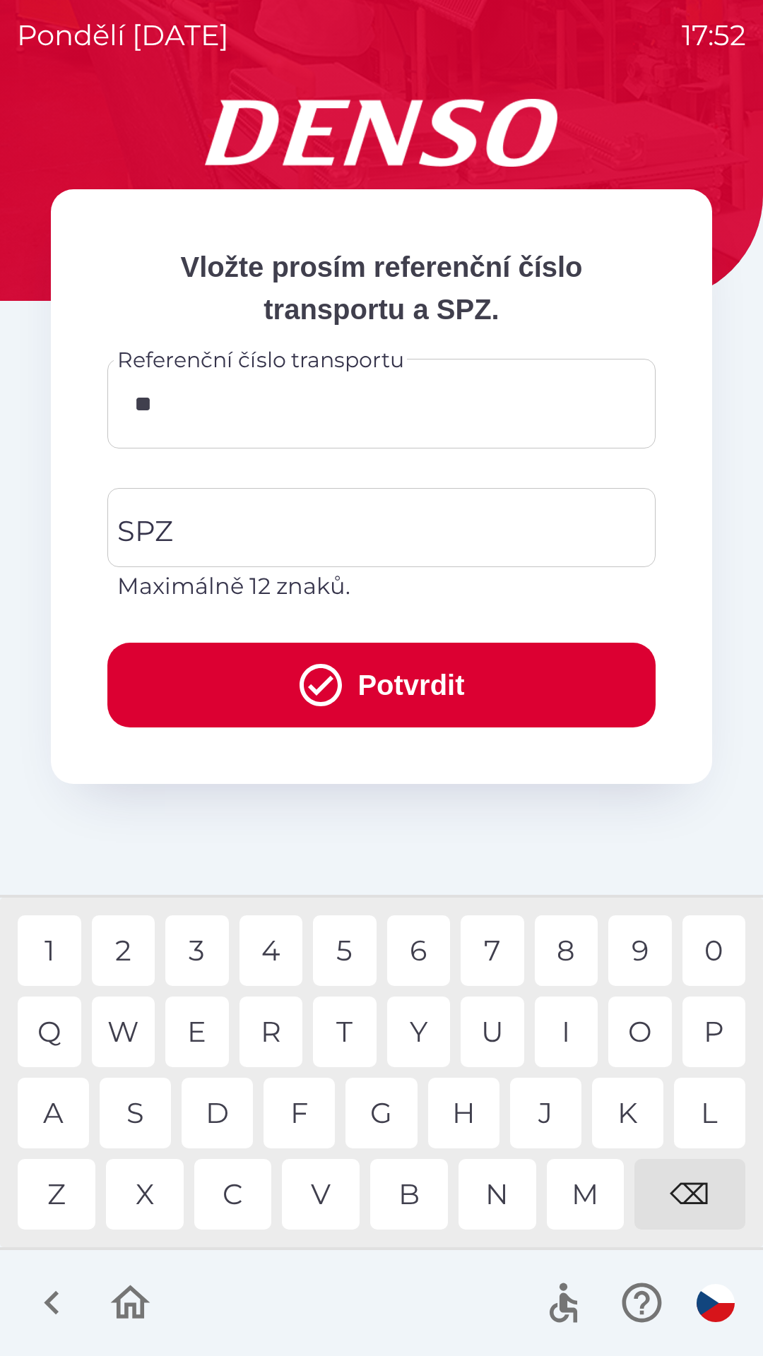
click at [495, 945] on div "7" at bounding box center [492, 950] width 64 height 71
click at [204, 938] on div "3" at bounding box center [197, 950] width 64 height 71
click at [65, 944] on div "1" at bounding box center [50, 950] width 64 height 71
click at [565, 938] on div "8" at bounding box center [567, 950] width 64 height 71
click at [708, 934] on div "0" at bounding box center [714, 950] width 64 height 71
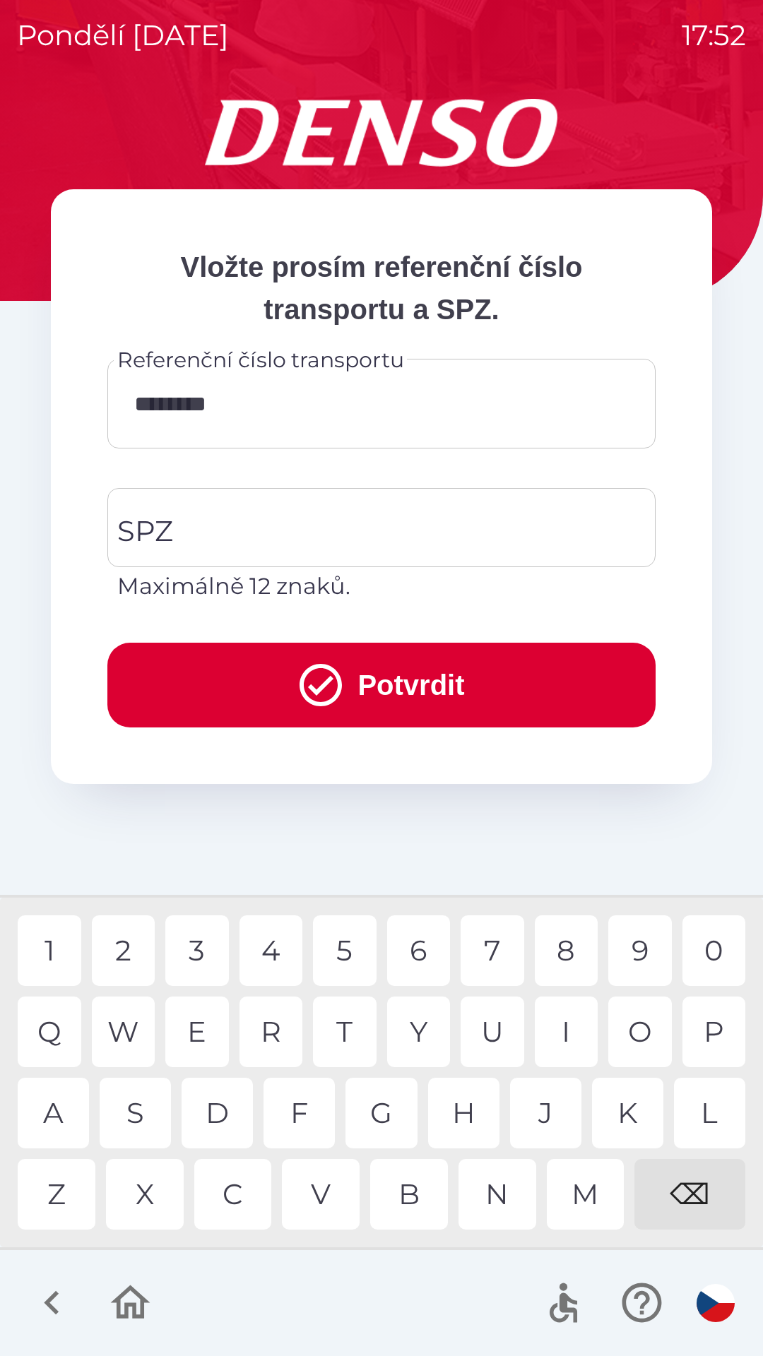
click at [567, 949] on div "8" at bounding box center [567, 950] width 64 height 71
type input "*********"
click at [297, 523] on input "SPZ" at bounding box center [371, 527] width 514 height 66
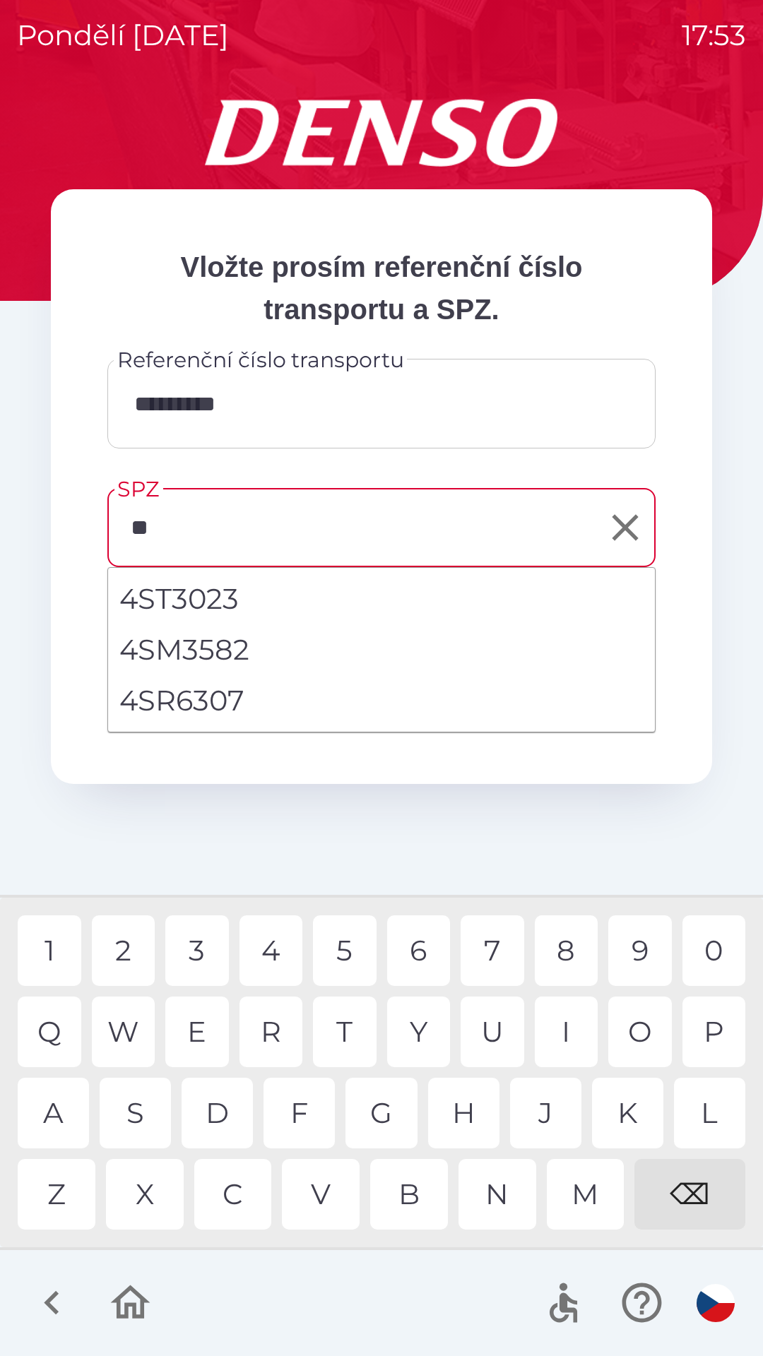
click at [147, 1091] on div "S" at bounding box center [135, 1112] width 71 height 71
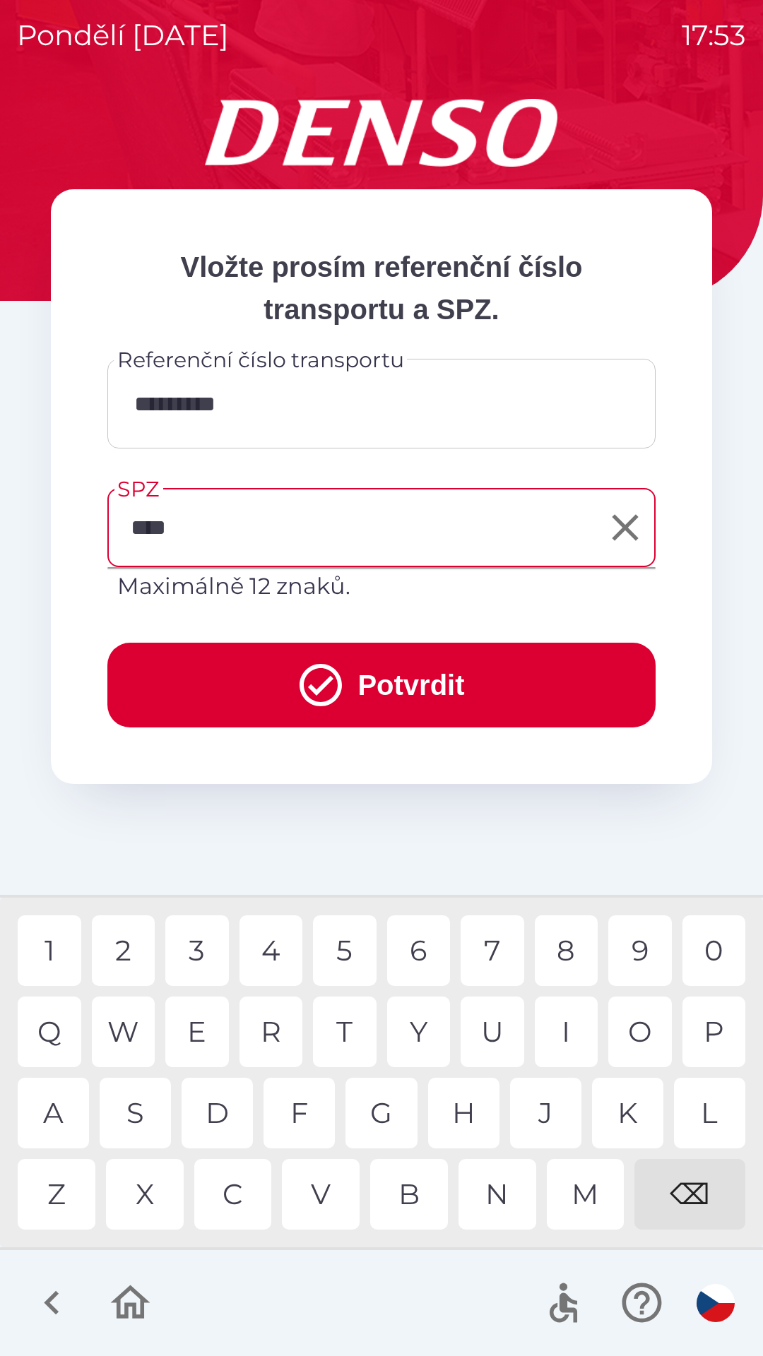
click at [710, 950] on div "0" at bounding box center [714, 950] width 64 height 71
click at [638, 946] on div "9" at bounding box center [640, 950] width 64 height 71
type input "*******"
click at [133, 941] on div "2" at bounding box center [124, 950] width 64 height 71
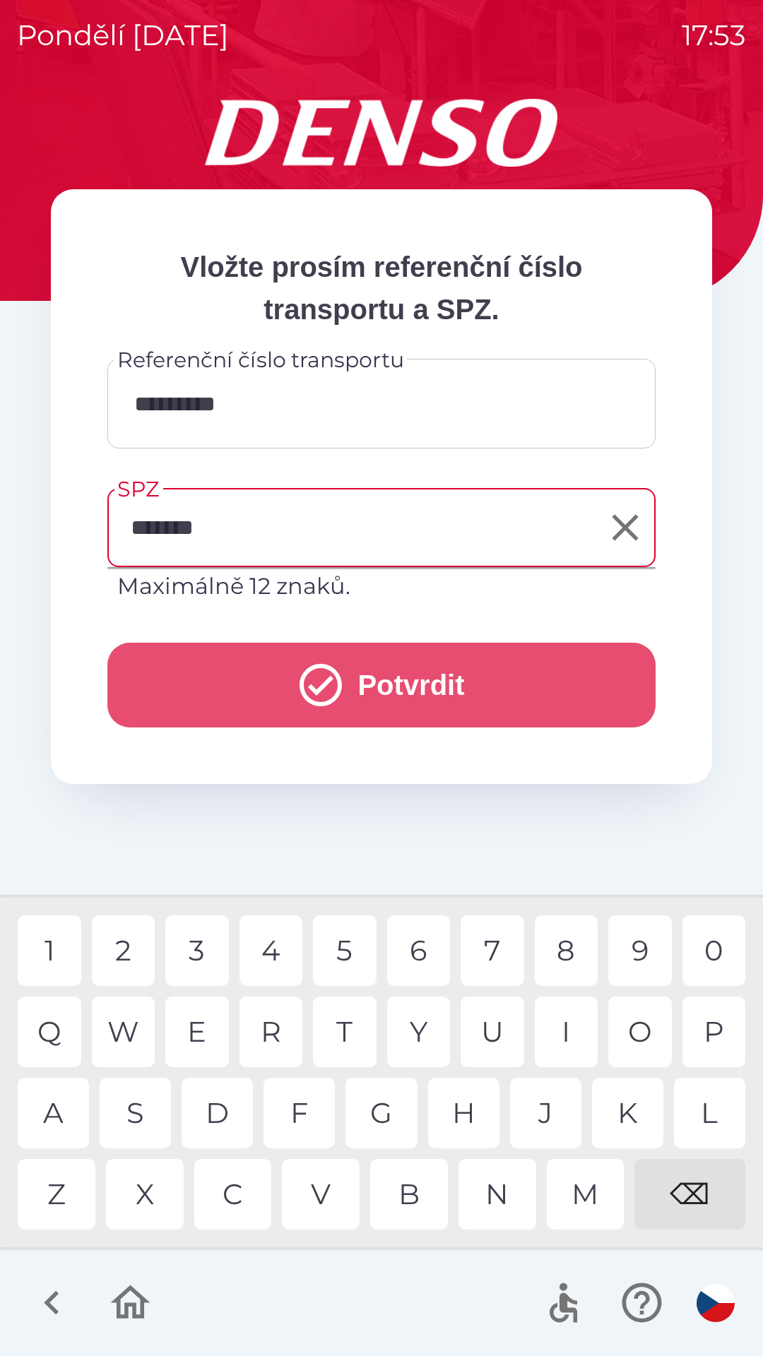
click at [384, 688] on button "Potvrdit" at bounding box center [381, 685] width 548 height 85
